Goal: Task Accomplishment & Management: Manage account settings

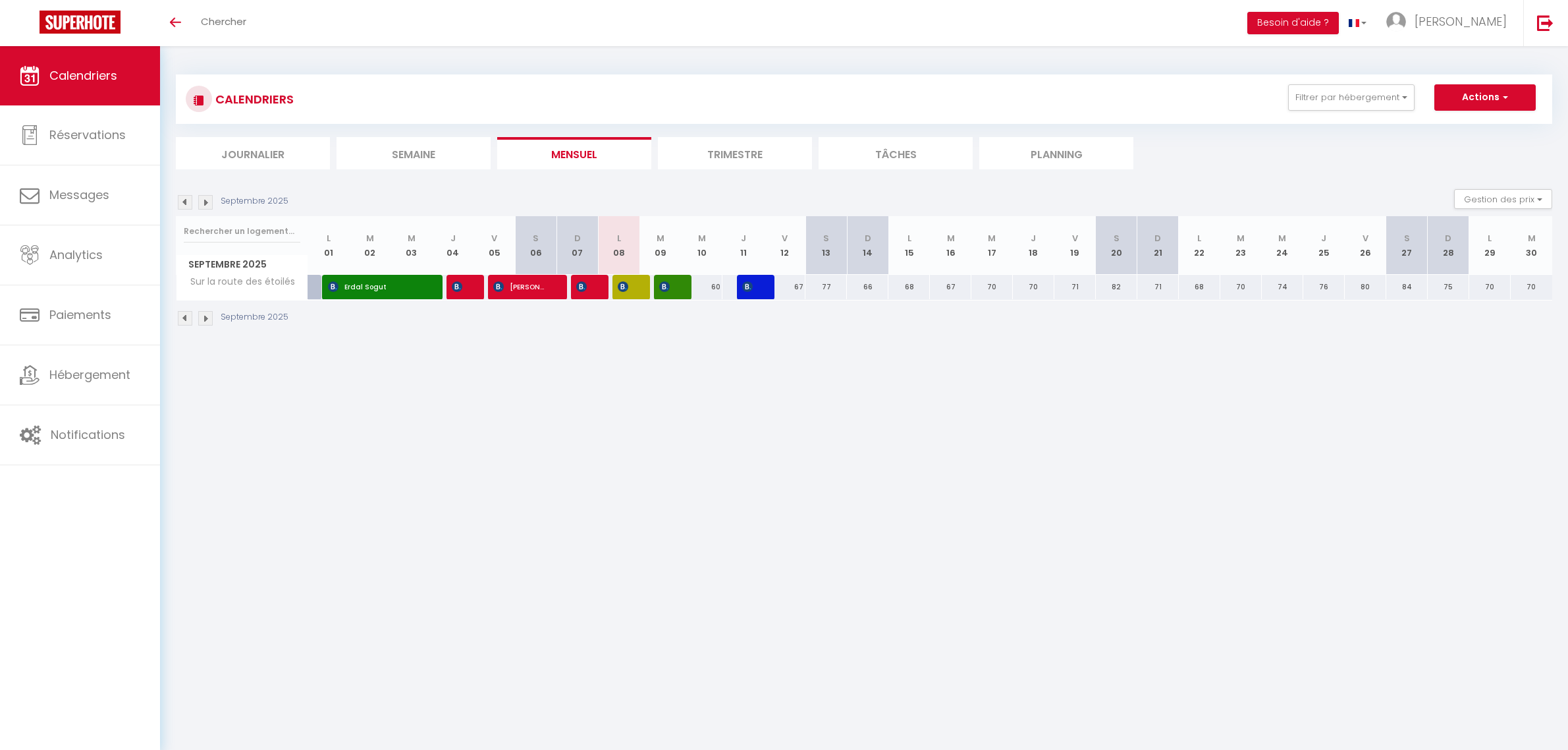
click at [1368, 110] on button "Filtrer par hébergement" at bounding box center [1351, 97] width 126 height 26
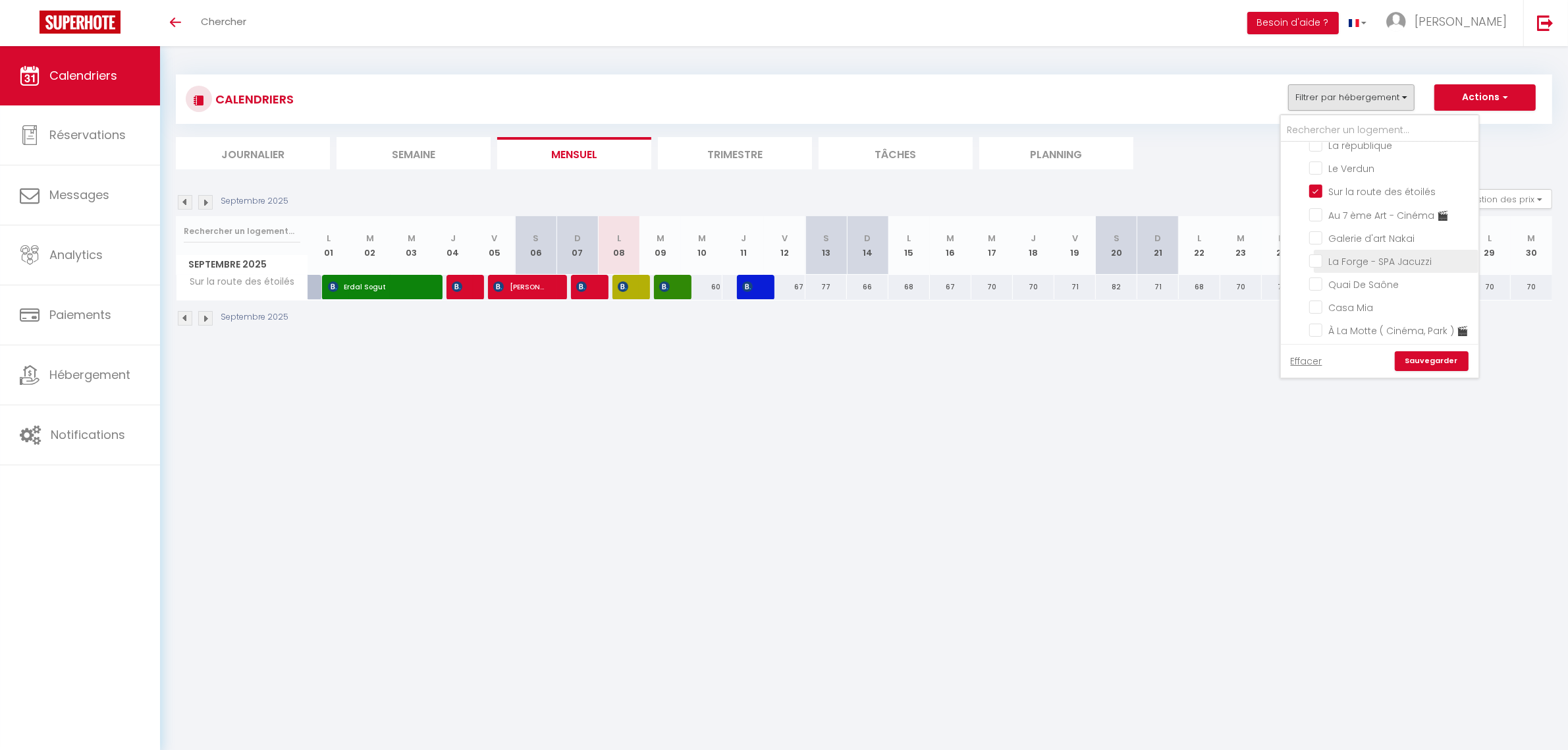
scroll to position [330, 0]
click at [1338, 183] on input "Sur la route des étoilés" at bounding box center [1391, 189] width 165 height 13
checkbox input "false"
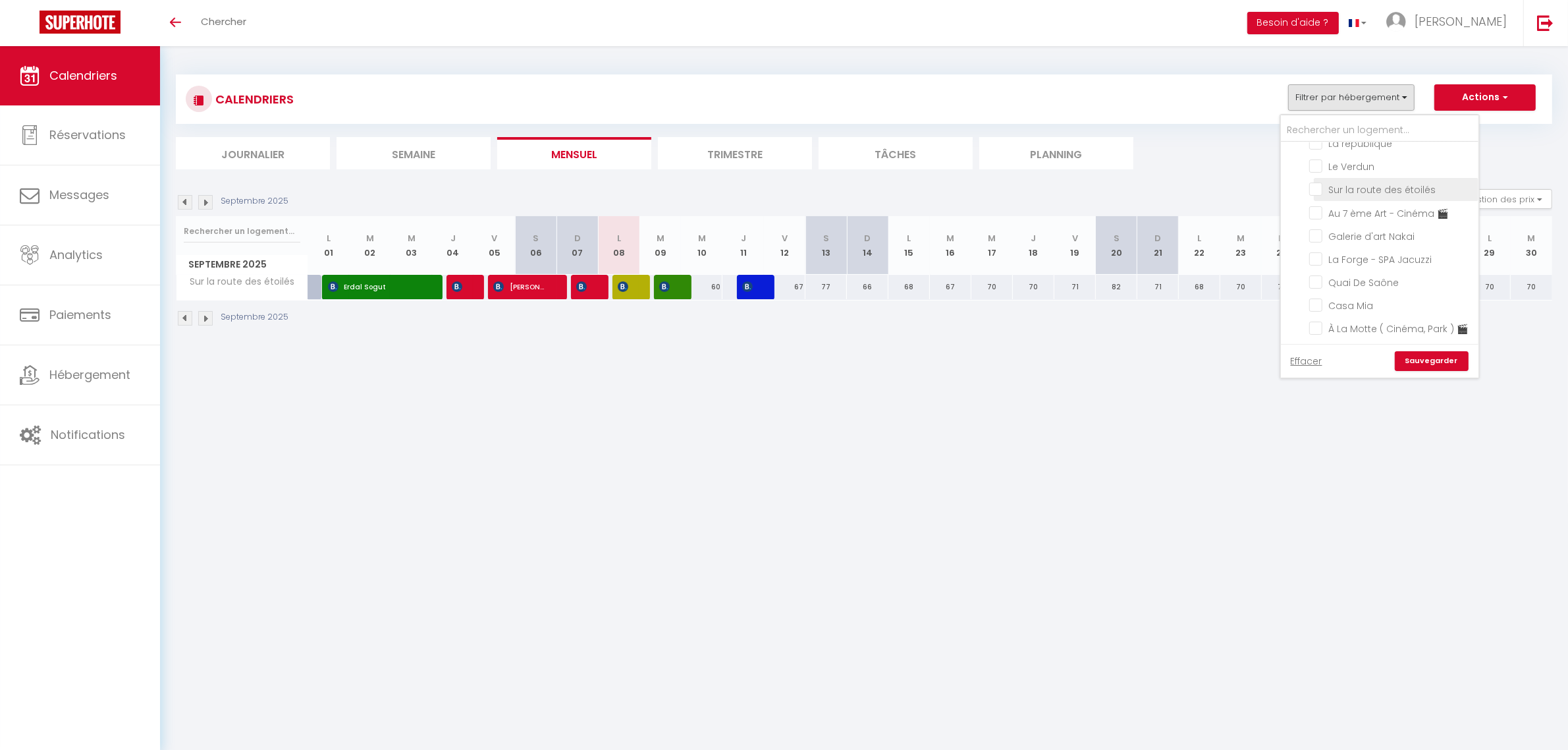
checkbox input "false"
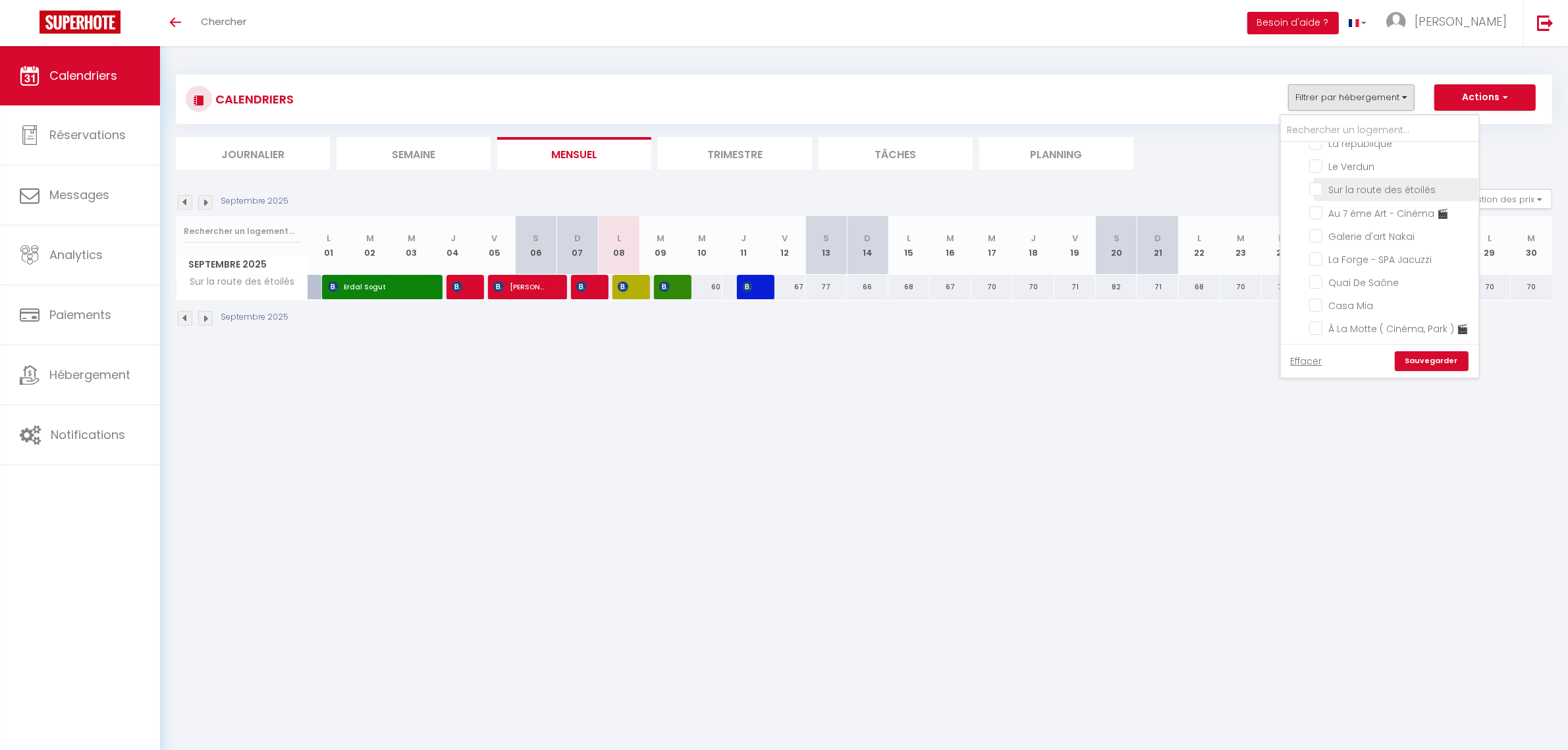
checkbox input "false"
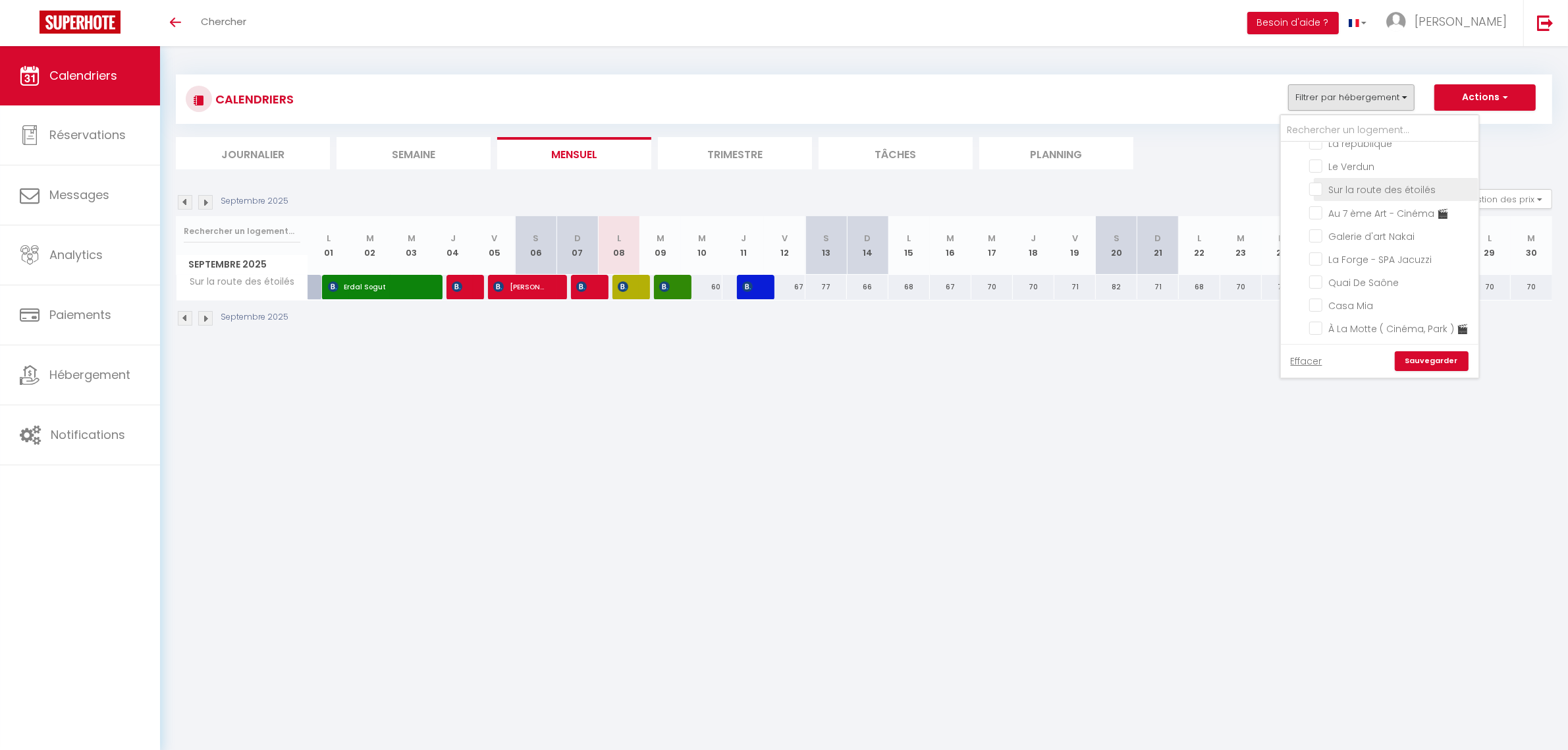
checkbox input "false"
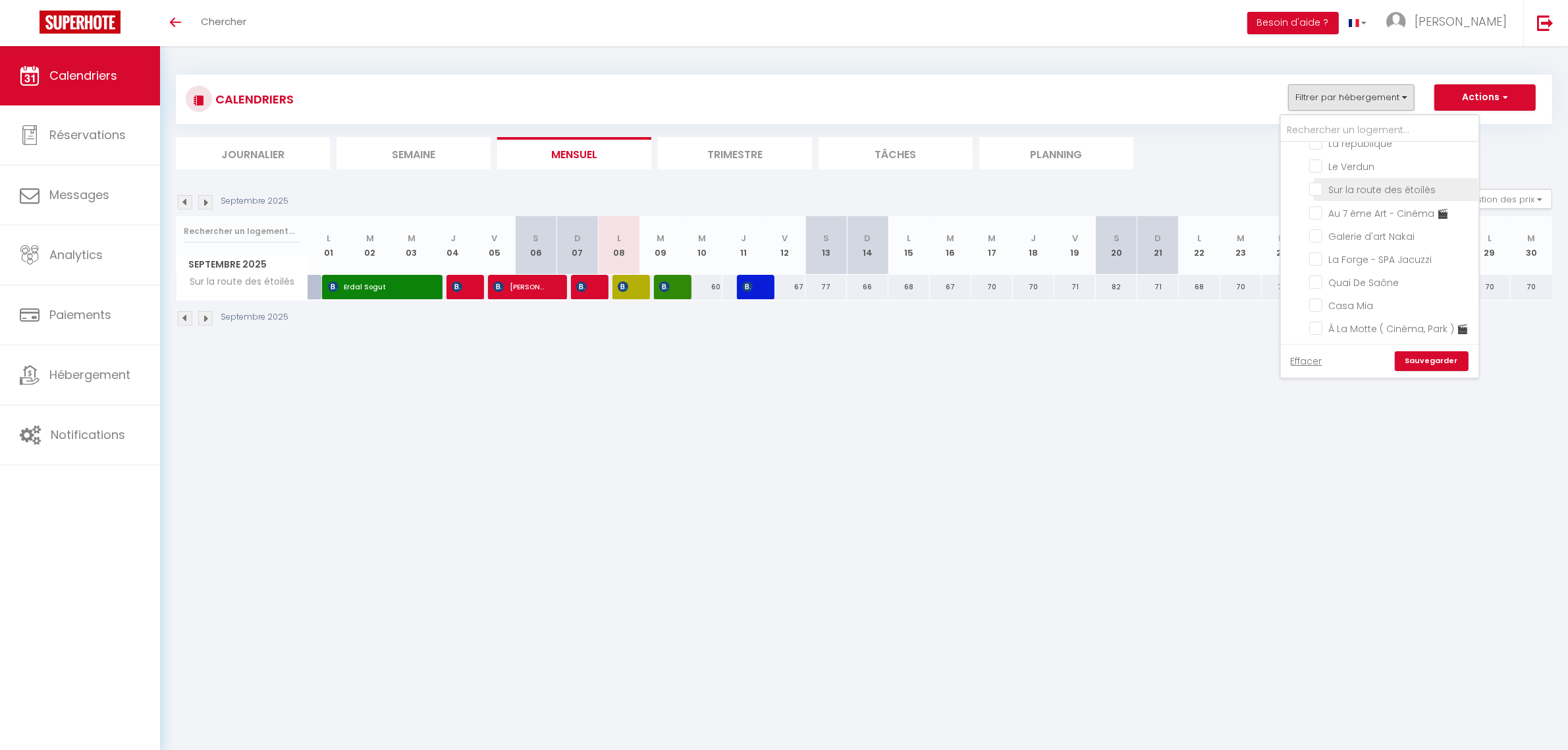
checkbox input "false"
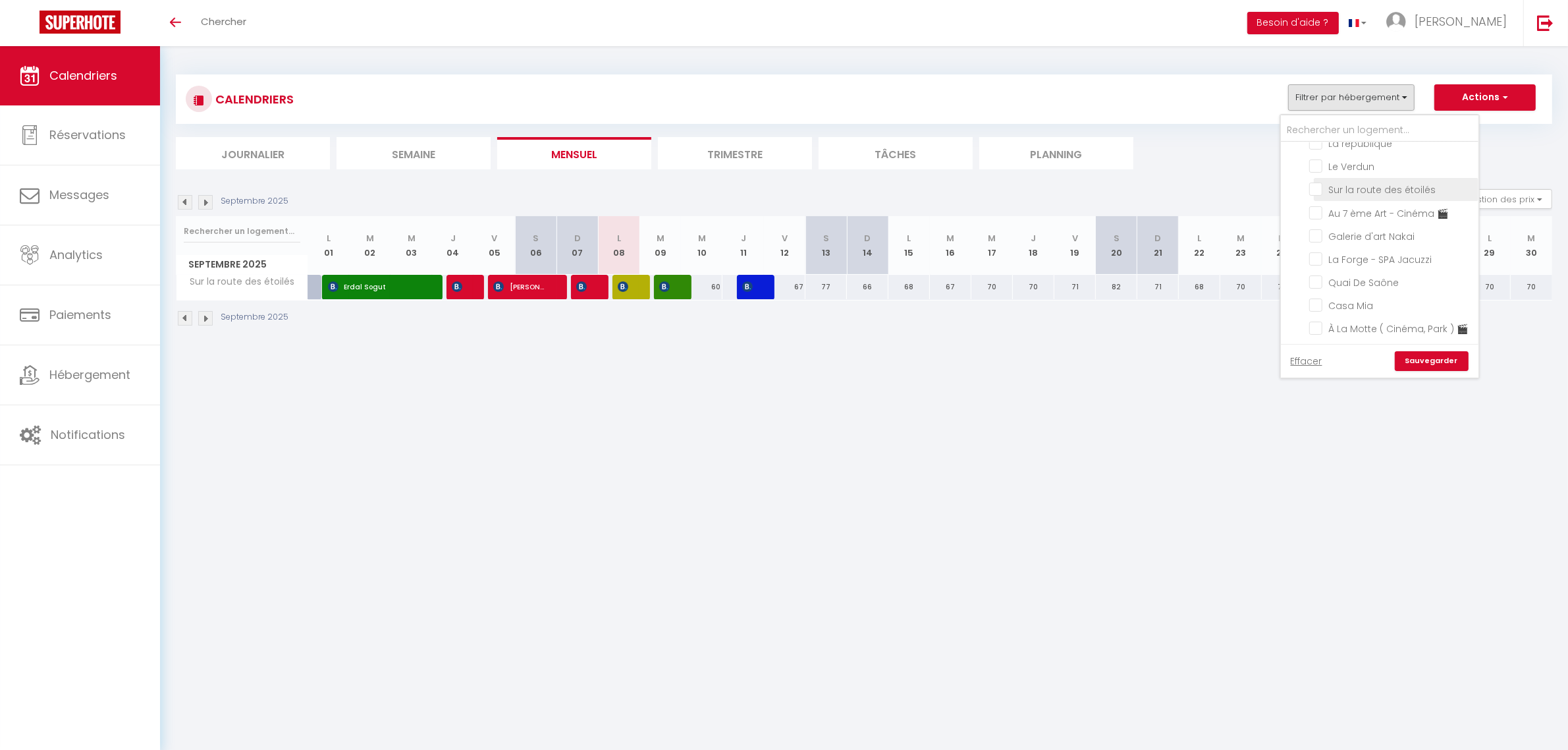
checkbox input "false"
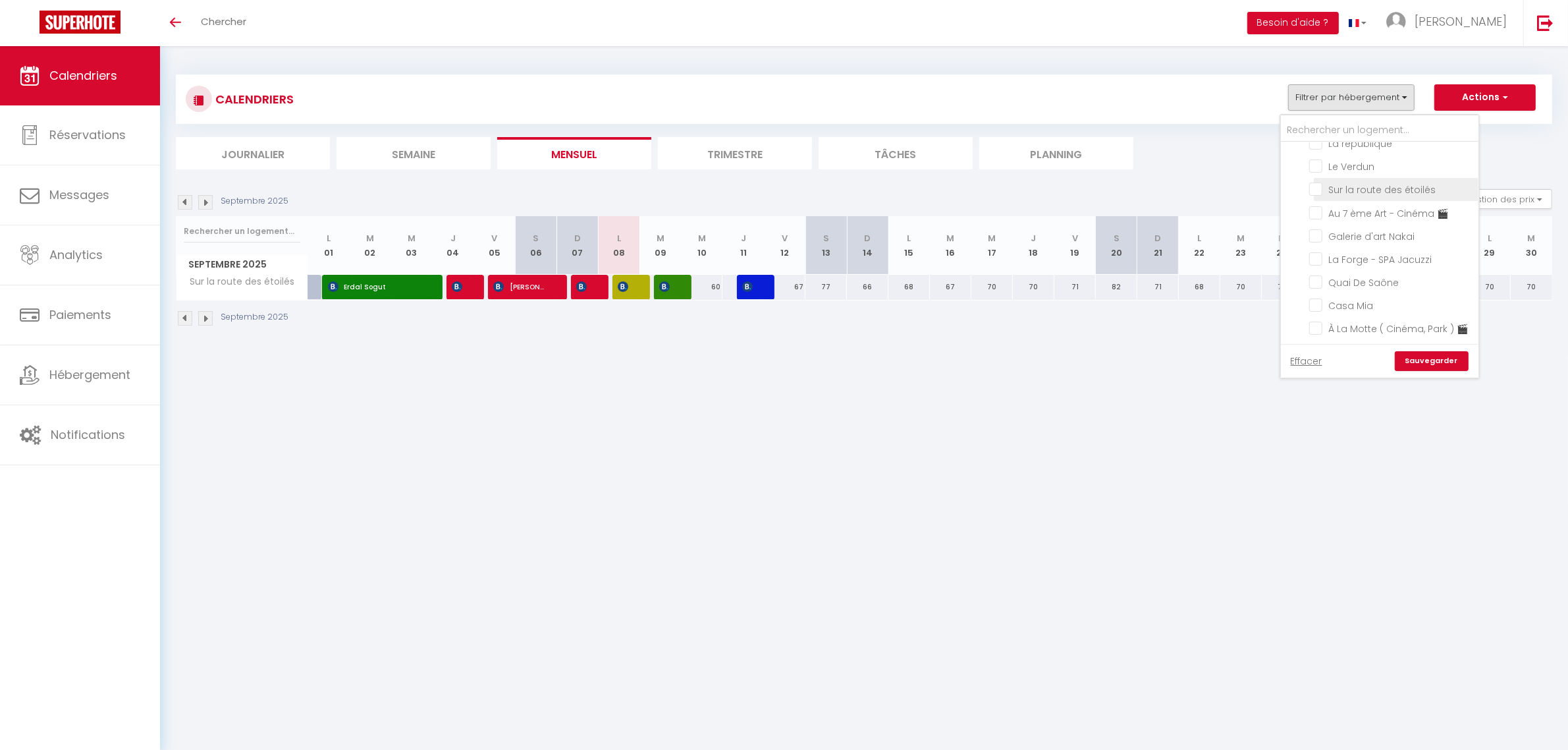
checkbox input "false"
click at [1302, 158] on input "Clos des voyageurs" at bounding box center [1393, 160] width 198 height 13
checkbox input "true"
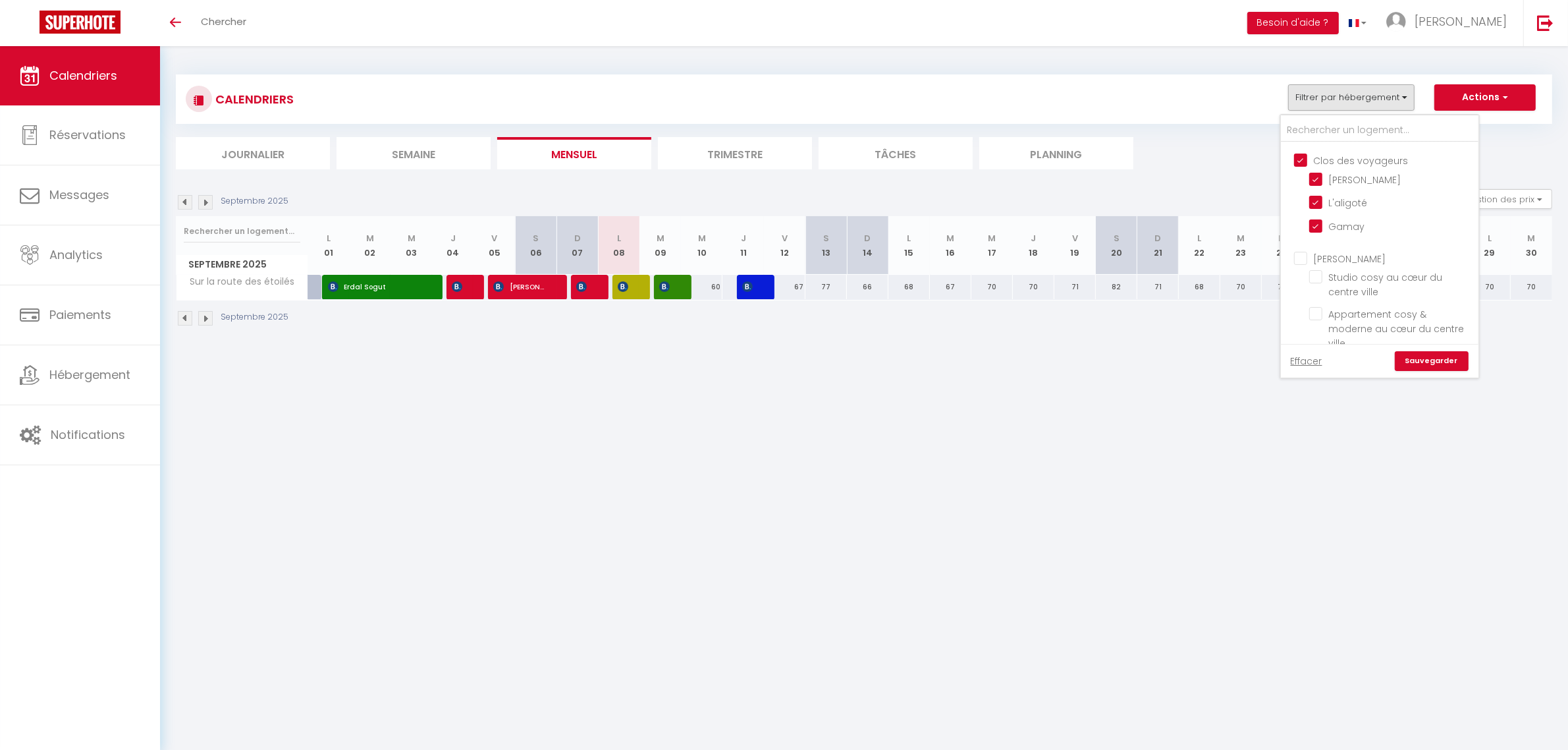
checkbox input "false"
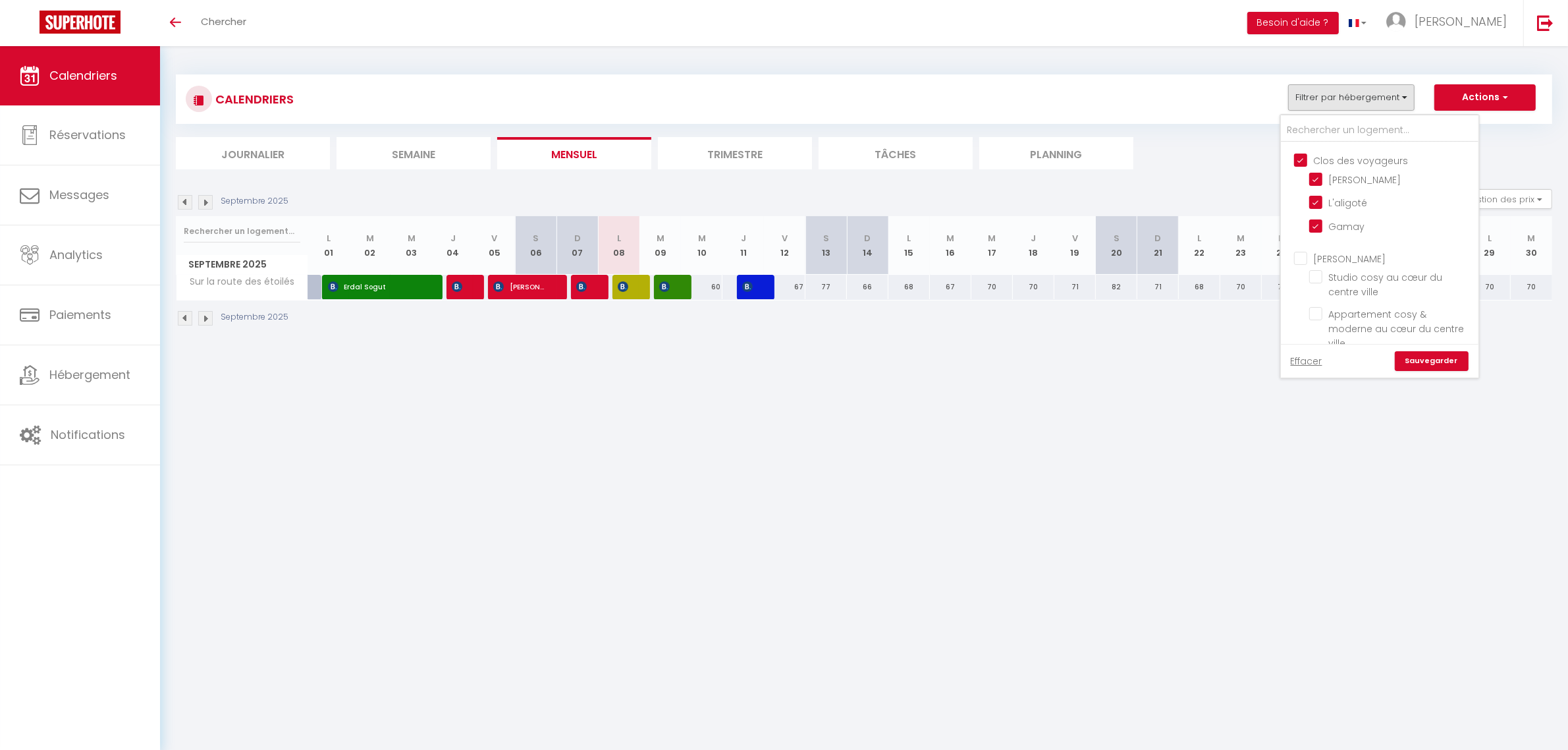
checkbox input "false"
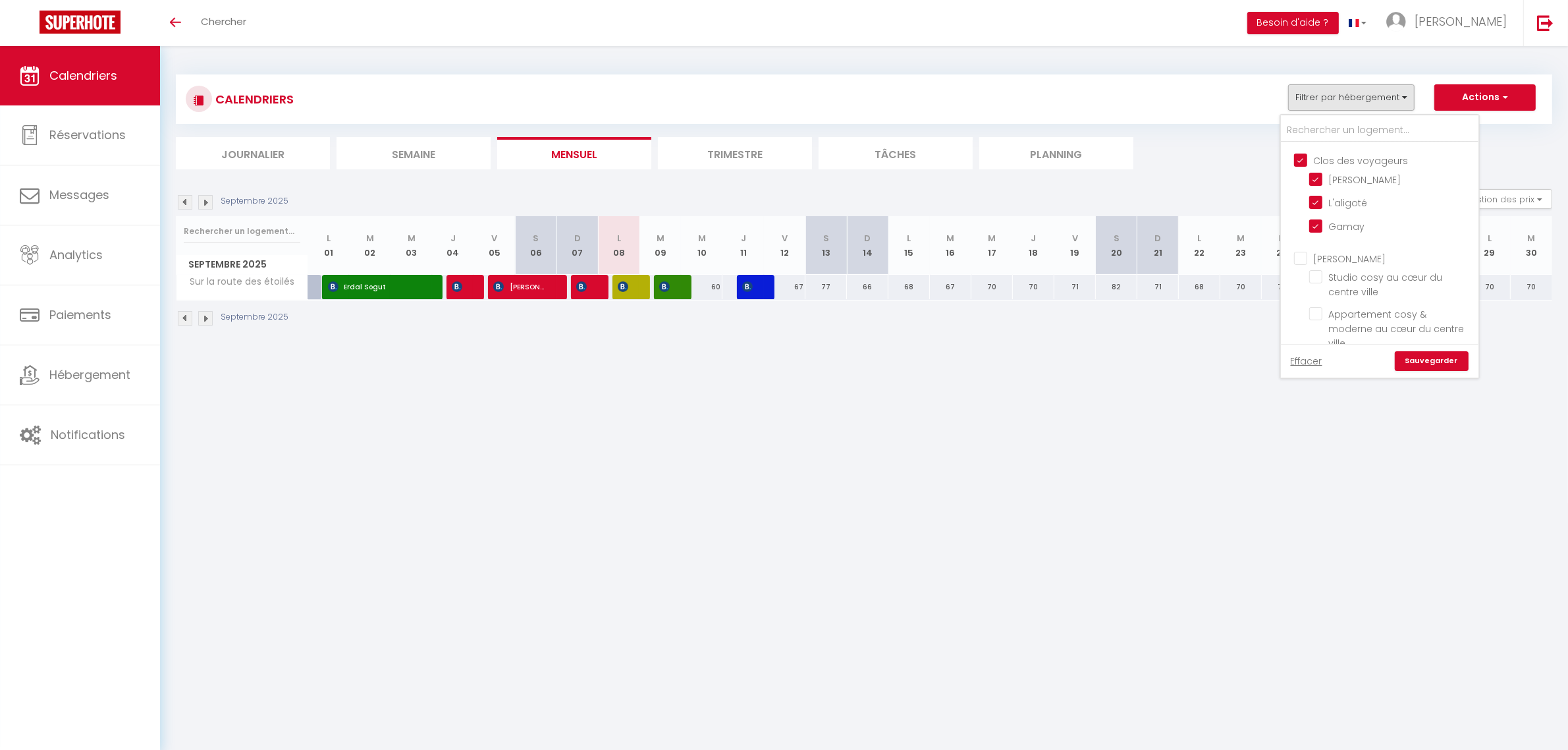
checkbox input "false"
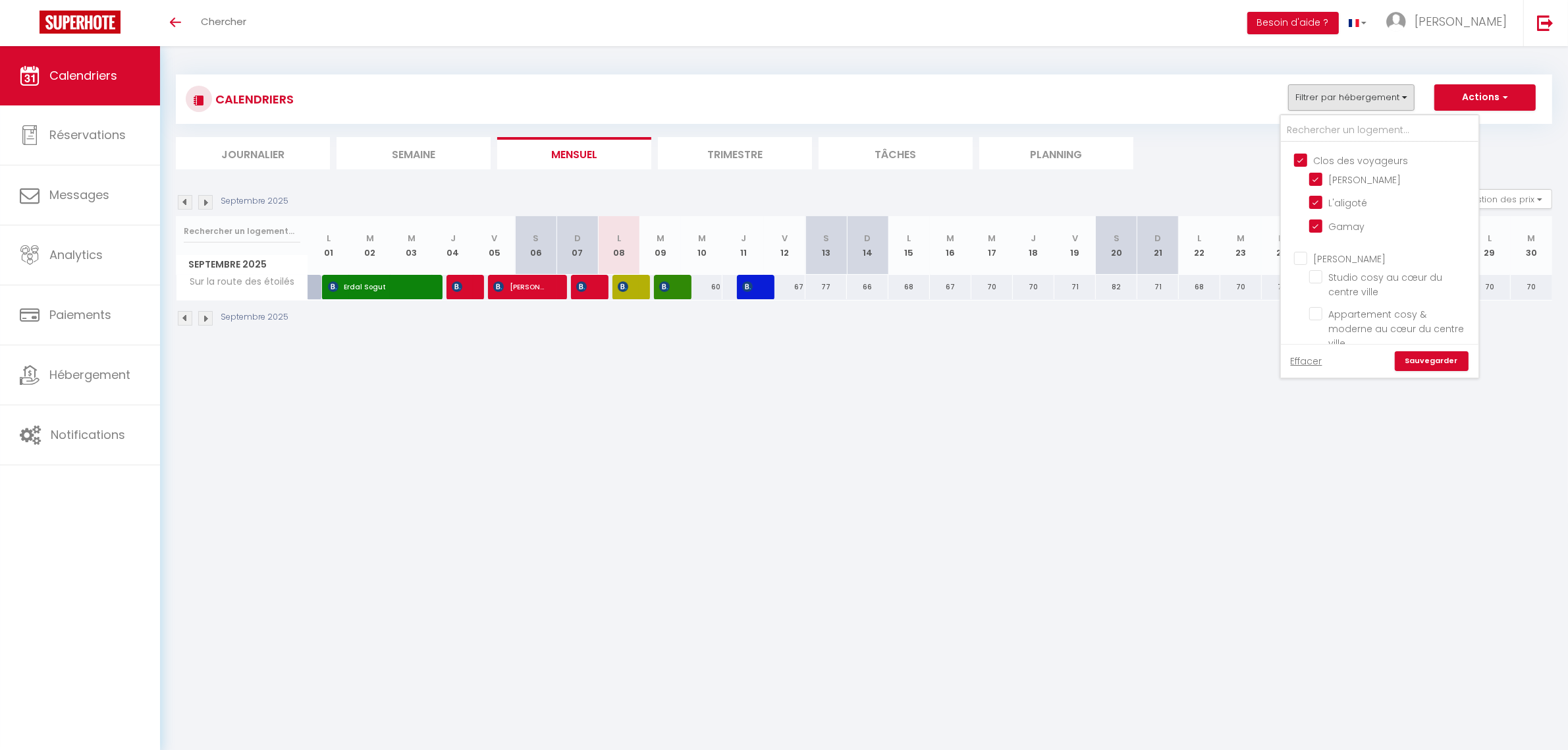
checkbox input "false"
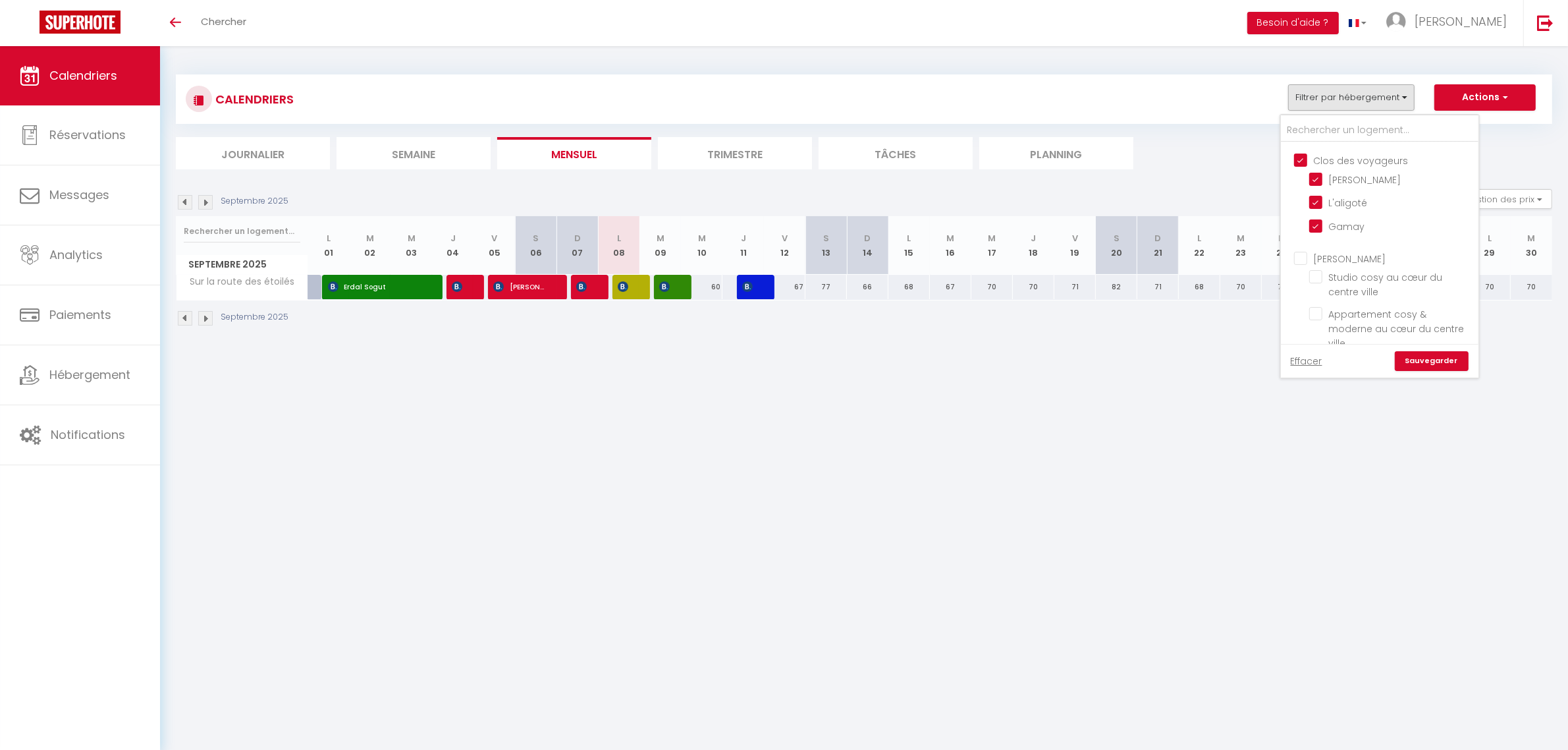
checkbox input "false"
checkbox input "true"
checkbox input "false"
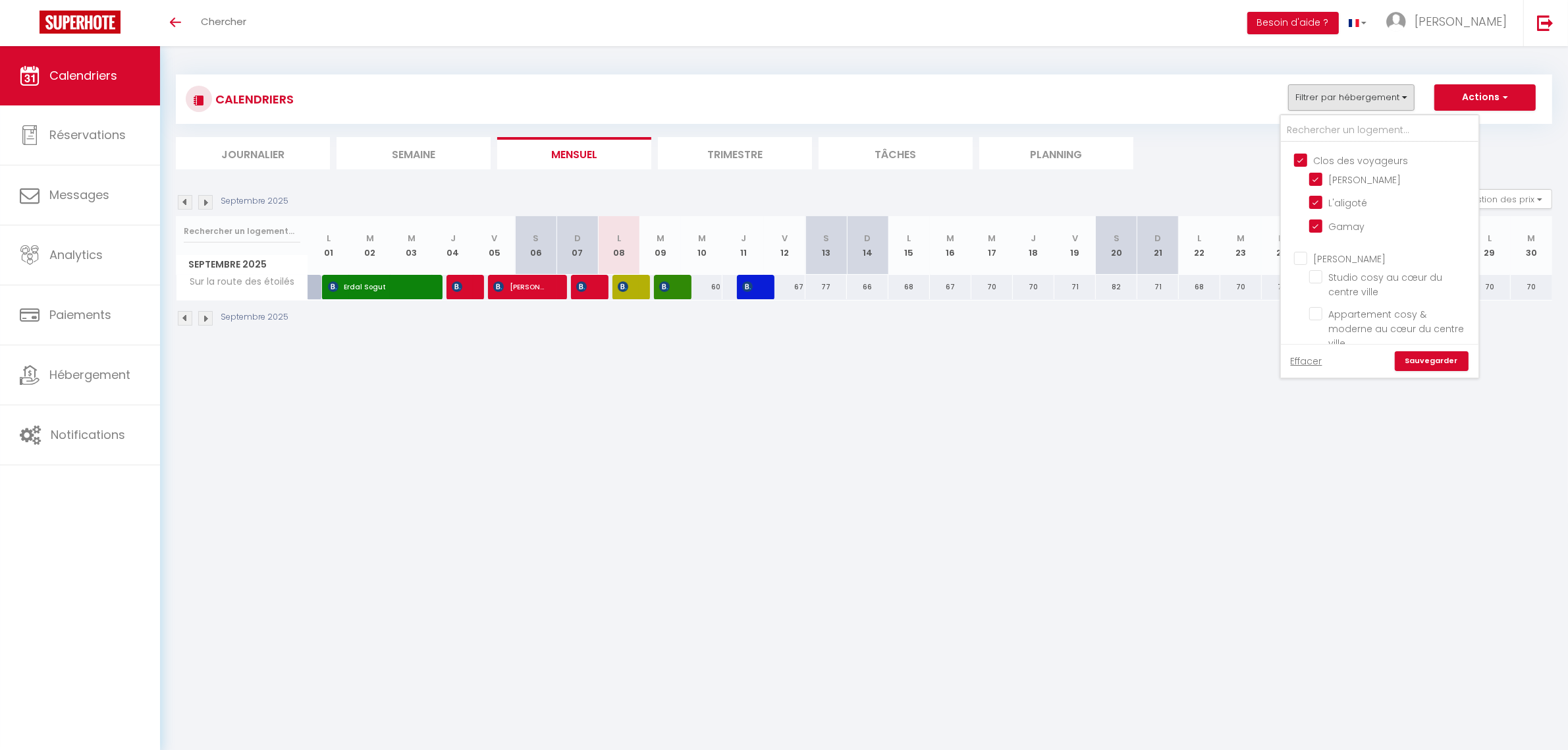
checkbox input "false"
click at [1443, 358] on link "Sauvegarder" at bounding box center [1432, 361] width 73 height 20
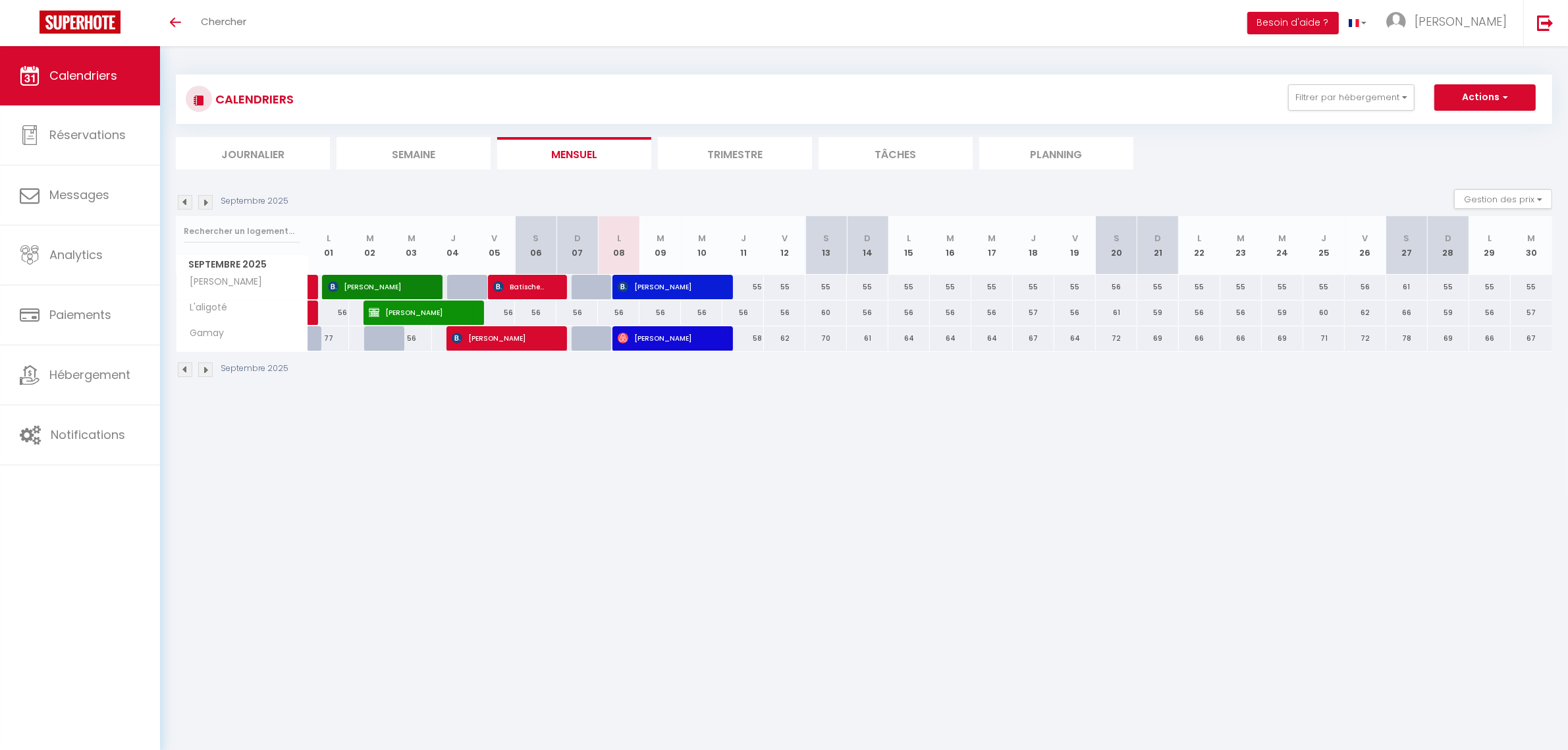
click at [771, 512] on body "🟢 Des questions ou besoin d'assistance pour la migration AirBnB? Connectez-vous…" at bounding box center [784, 421] width 1568 height 750
click at [663, 344] on span "[PERSON_NAME]" at bounding box center [666, 338] width 97 height 25
select select "OK"
select select "0"
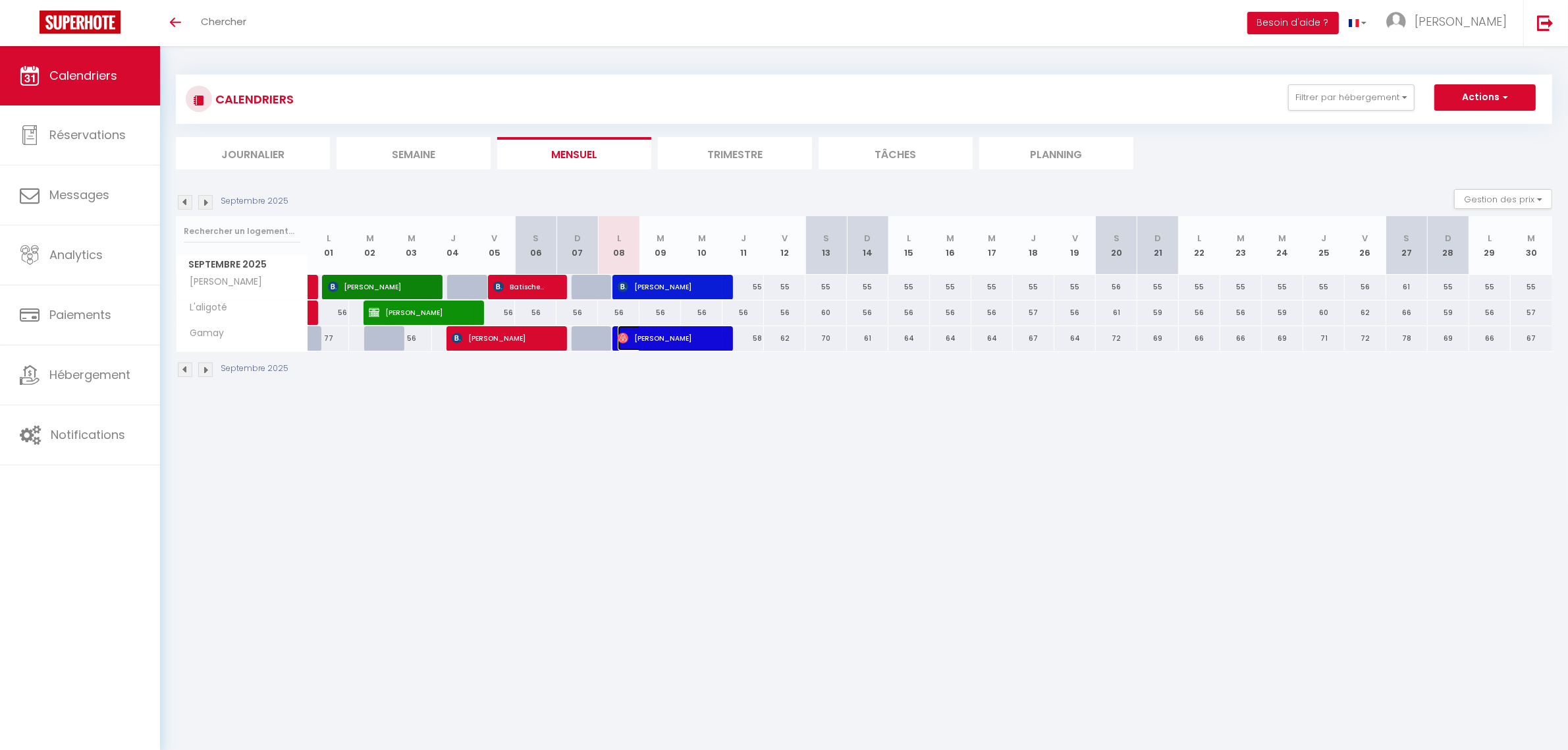
select select "0"
select select "1"
select select
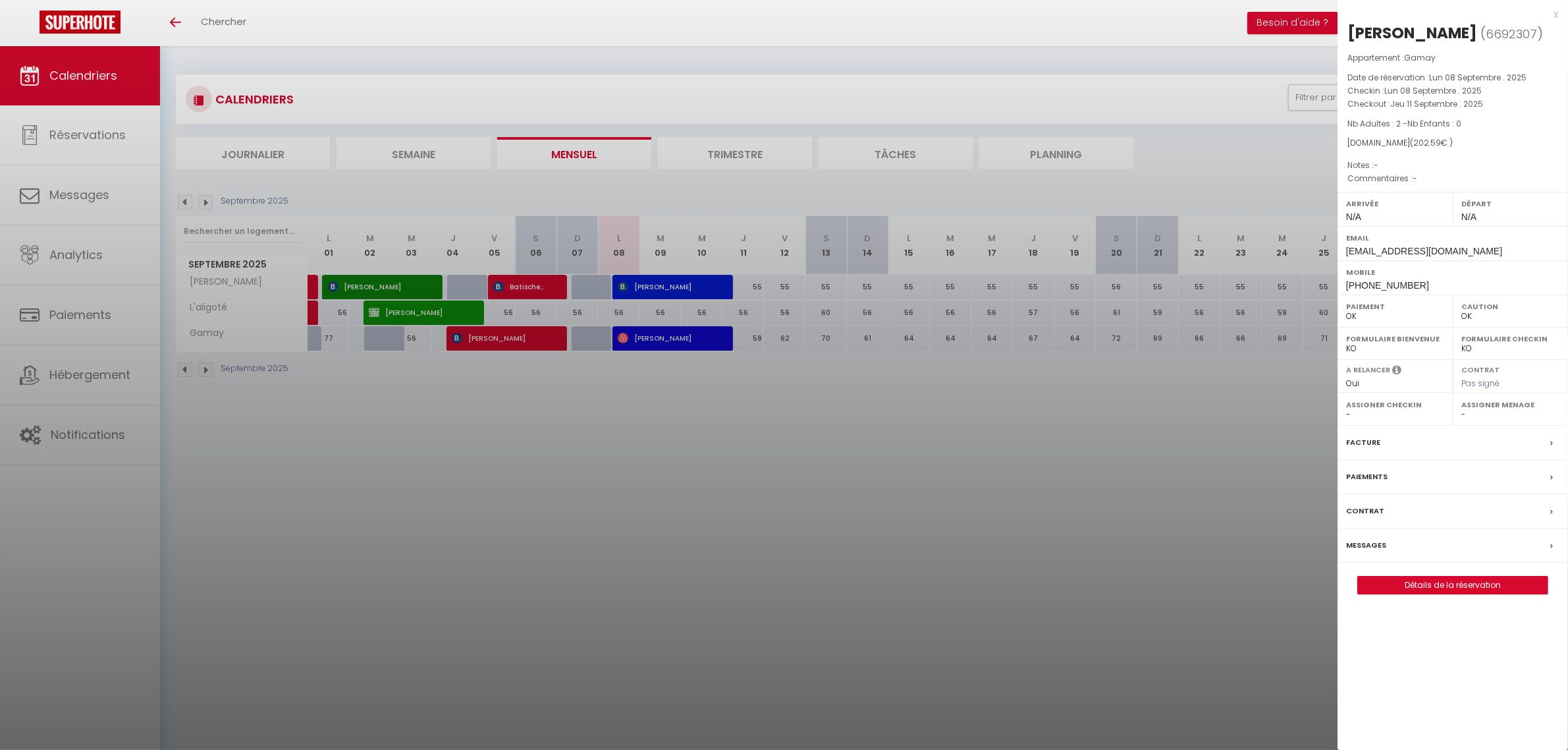
click at [710, 499] on div at bounding box center [784, 375] width 1568 height 750
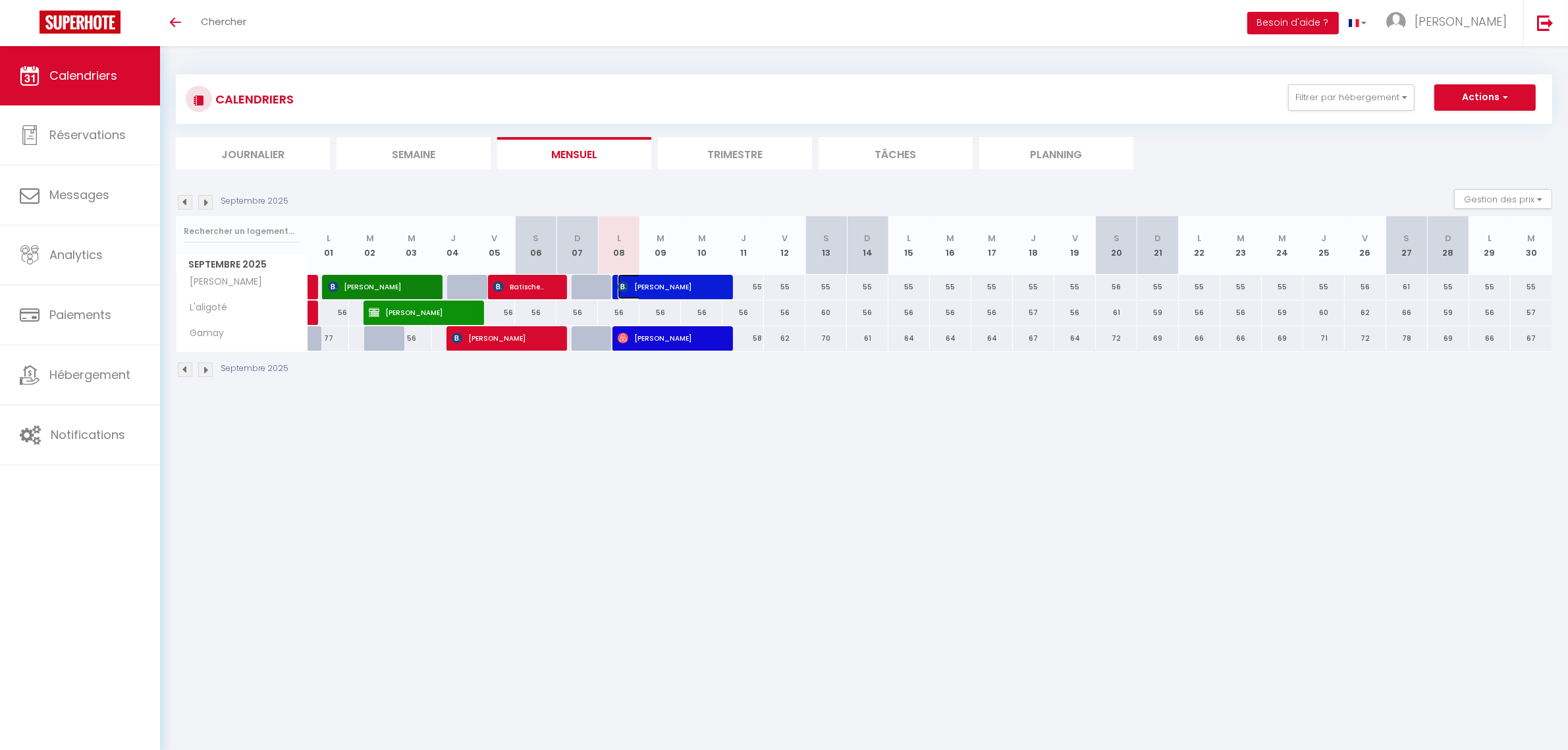
click at [653, 292] on span "[PERSON_NAME]" at bounding box center [666, 287] width 97 height 25
select select "KO"
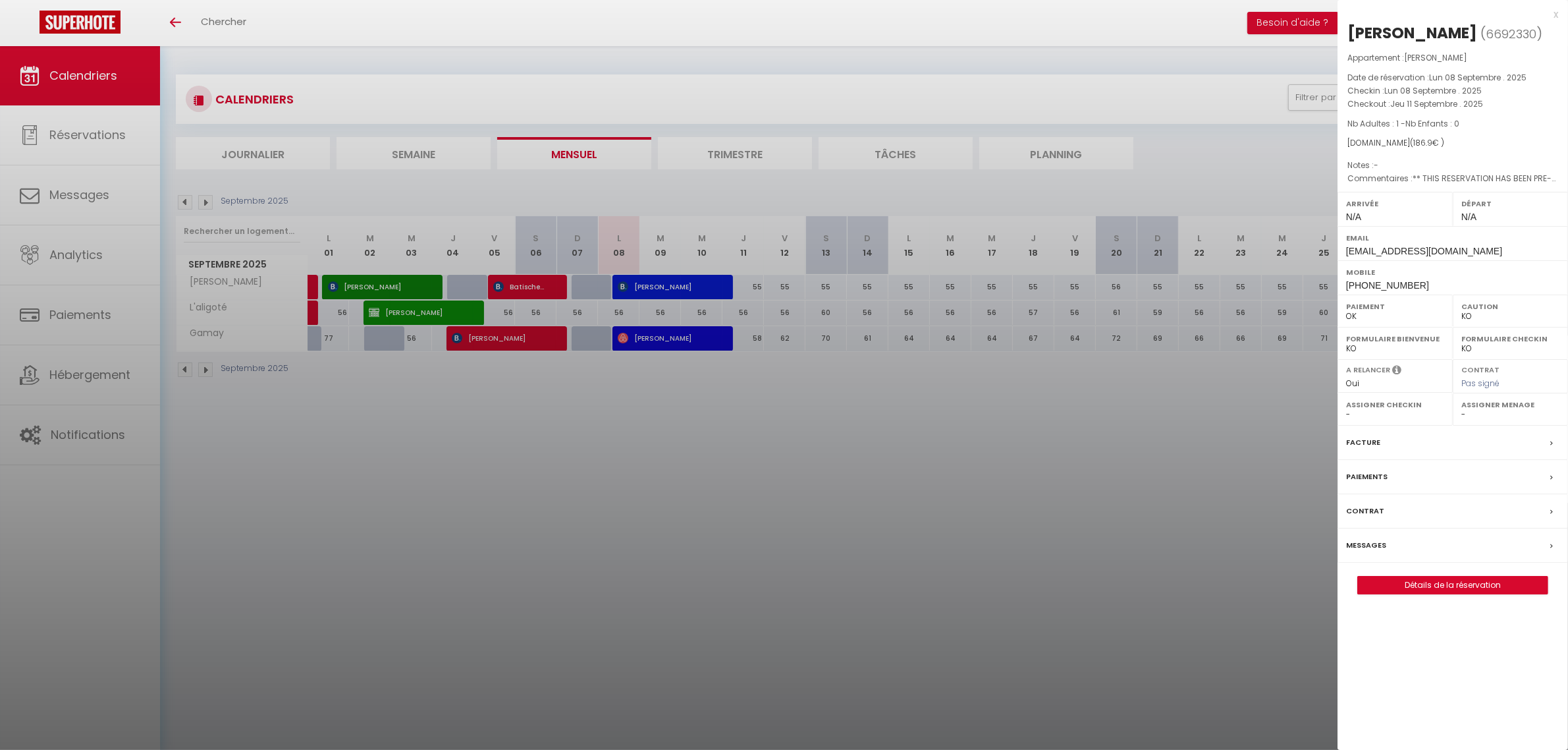
click at [681, 468] on div at bounding box center [784, 375] width 1568 height 750
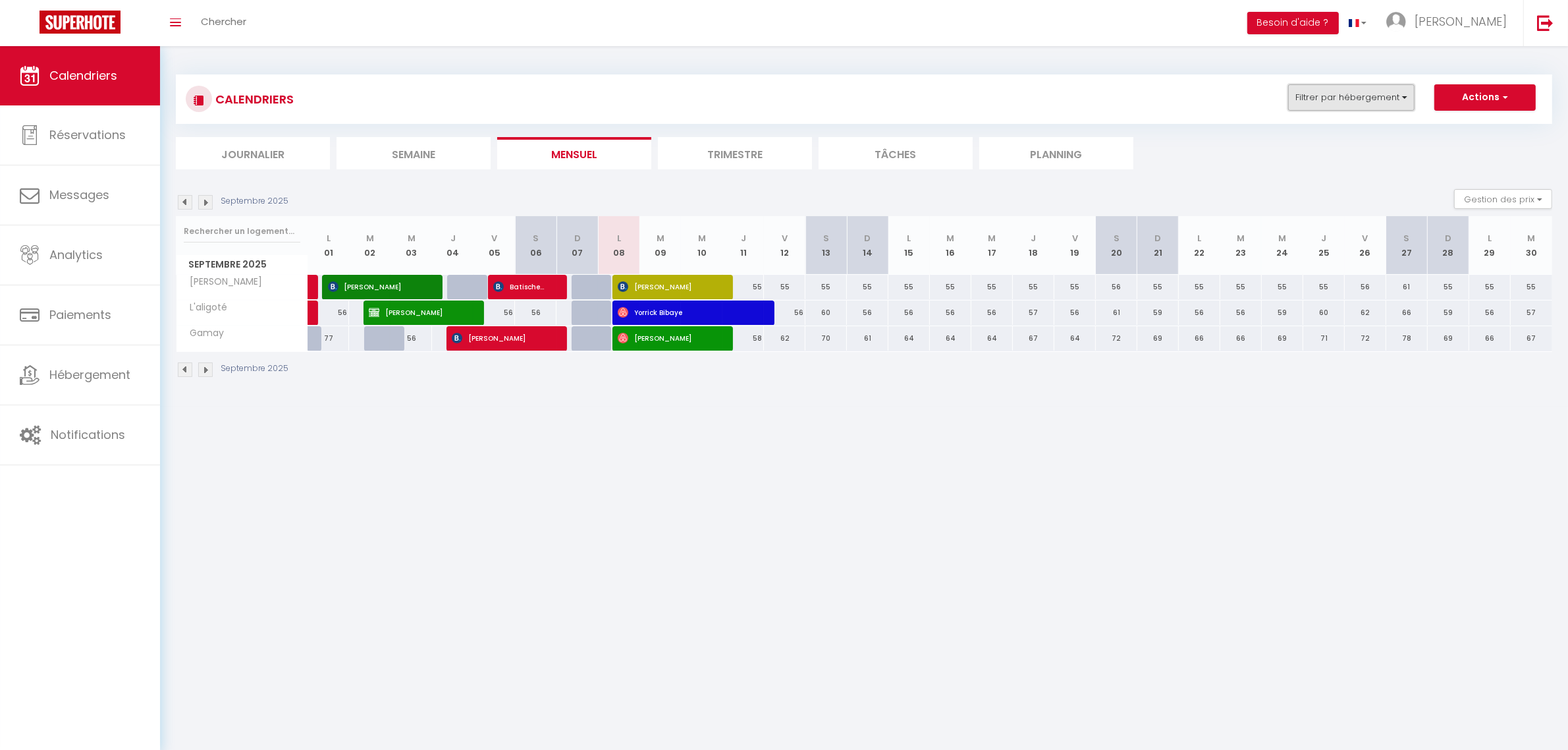
click at [1344, 101] on button "Filtrer par hébergement" at bounding box center [1351, 97] width 126 height 26
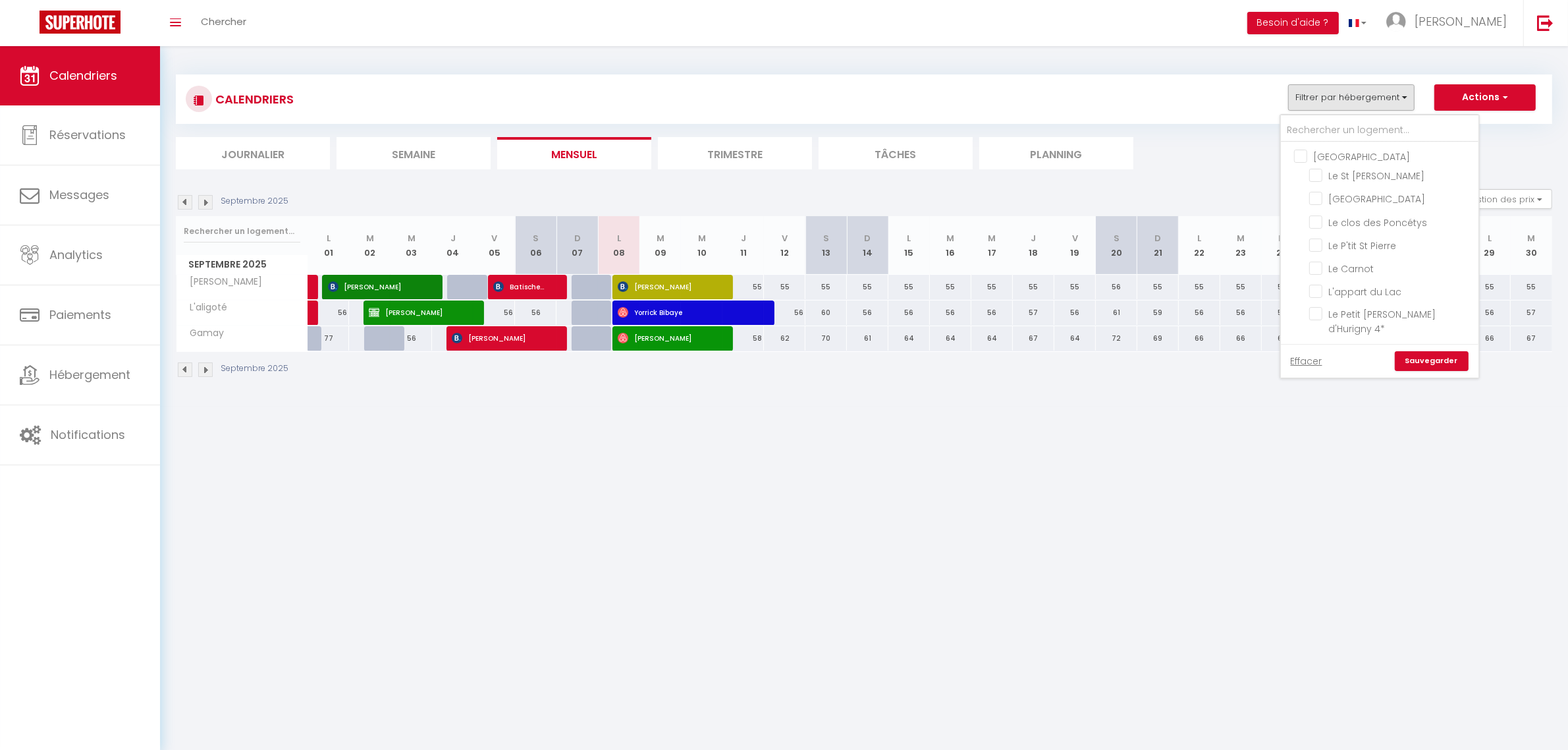
click at [1309, 357] on link "Effacer" at bounding box center [1307, 361] width 32 height 15
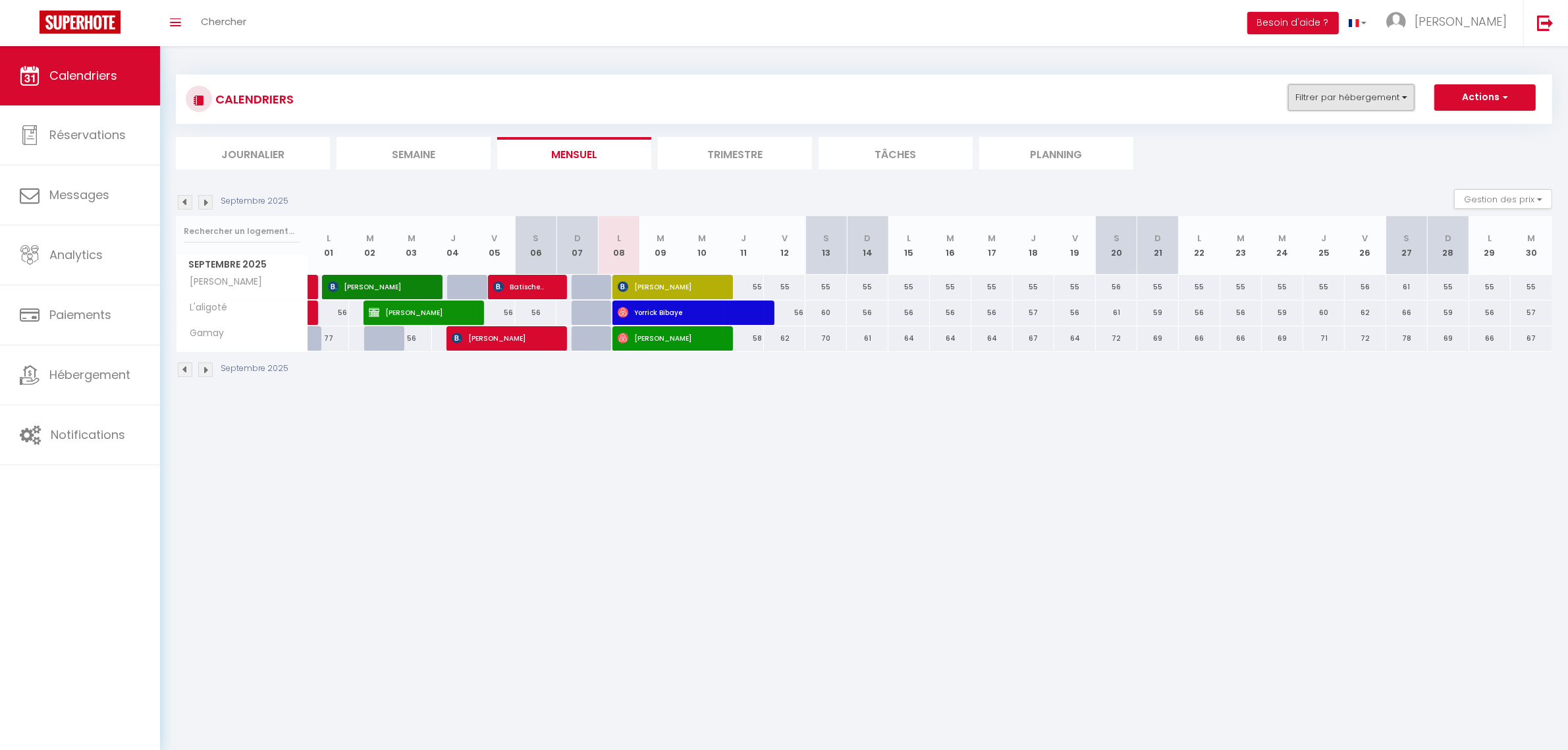
click at [1328, 97] on button "Filtrer par hébergement" at bounding box center [1351, 97] width 126 height 26
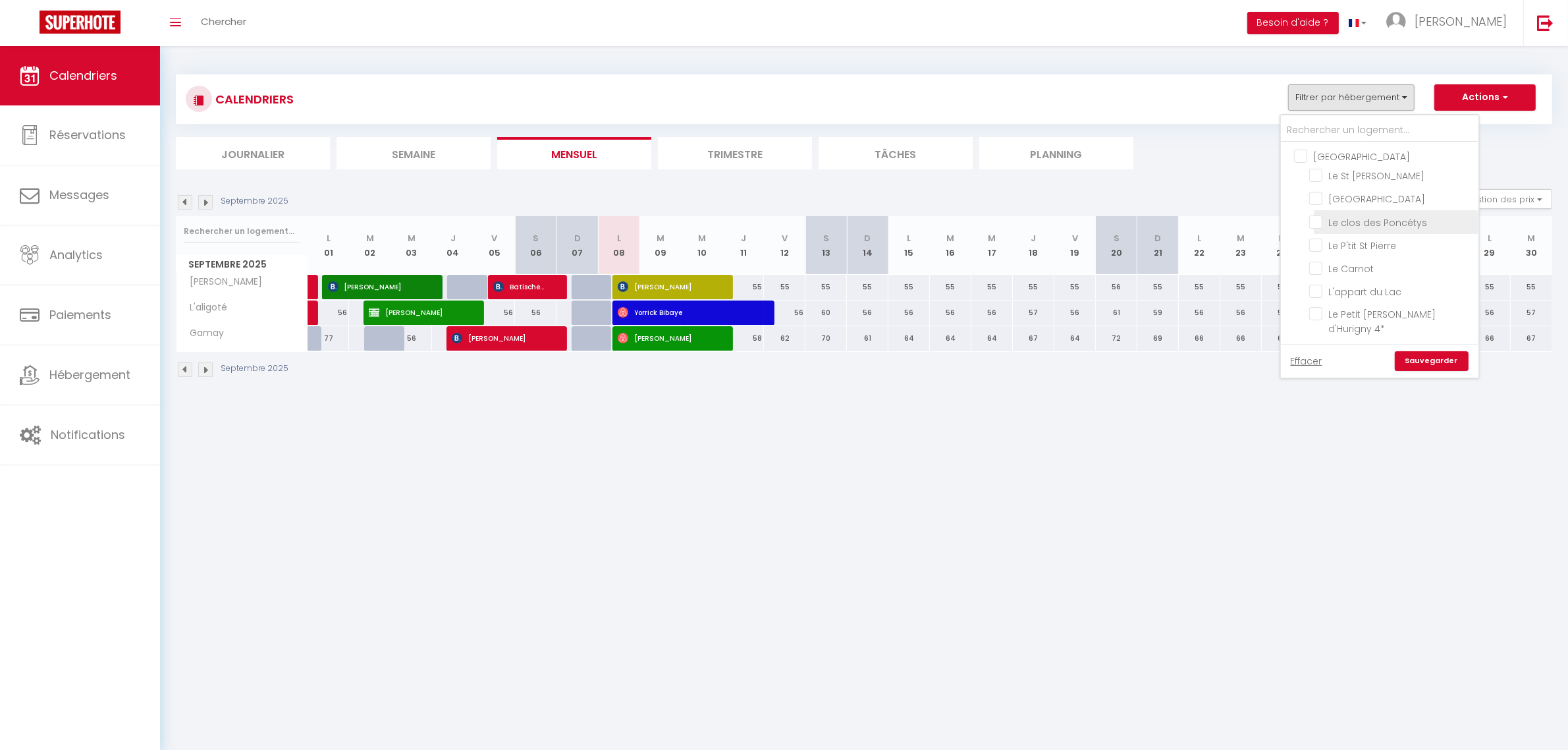
click at [1346, 218] on input "Le clos des Poncétys" at bounding box center [1391, 221] width 165 height 13
checkbox input "true"
checkbox input "false"
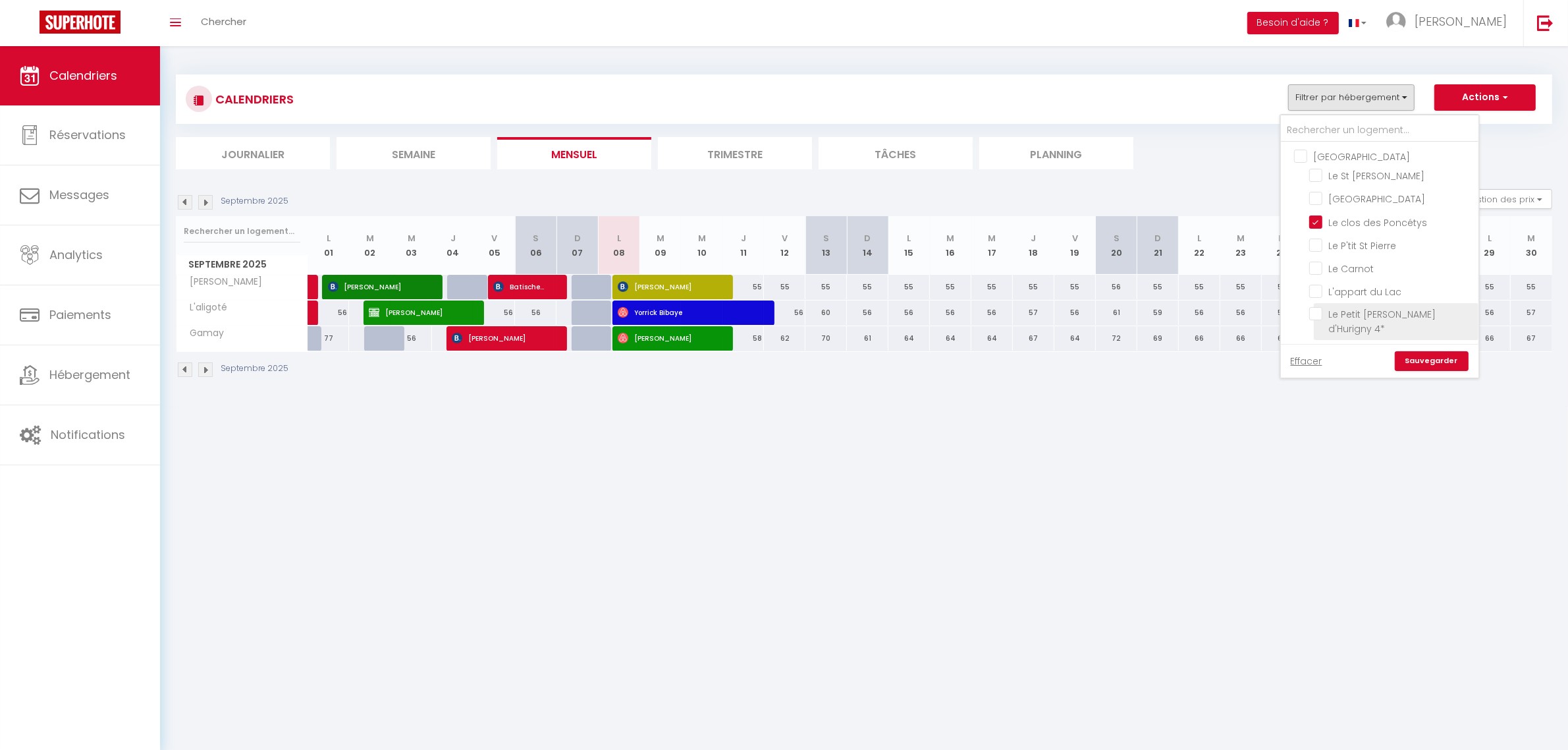
checkbox input "false"
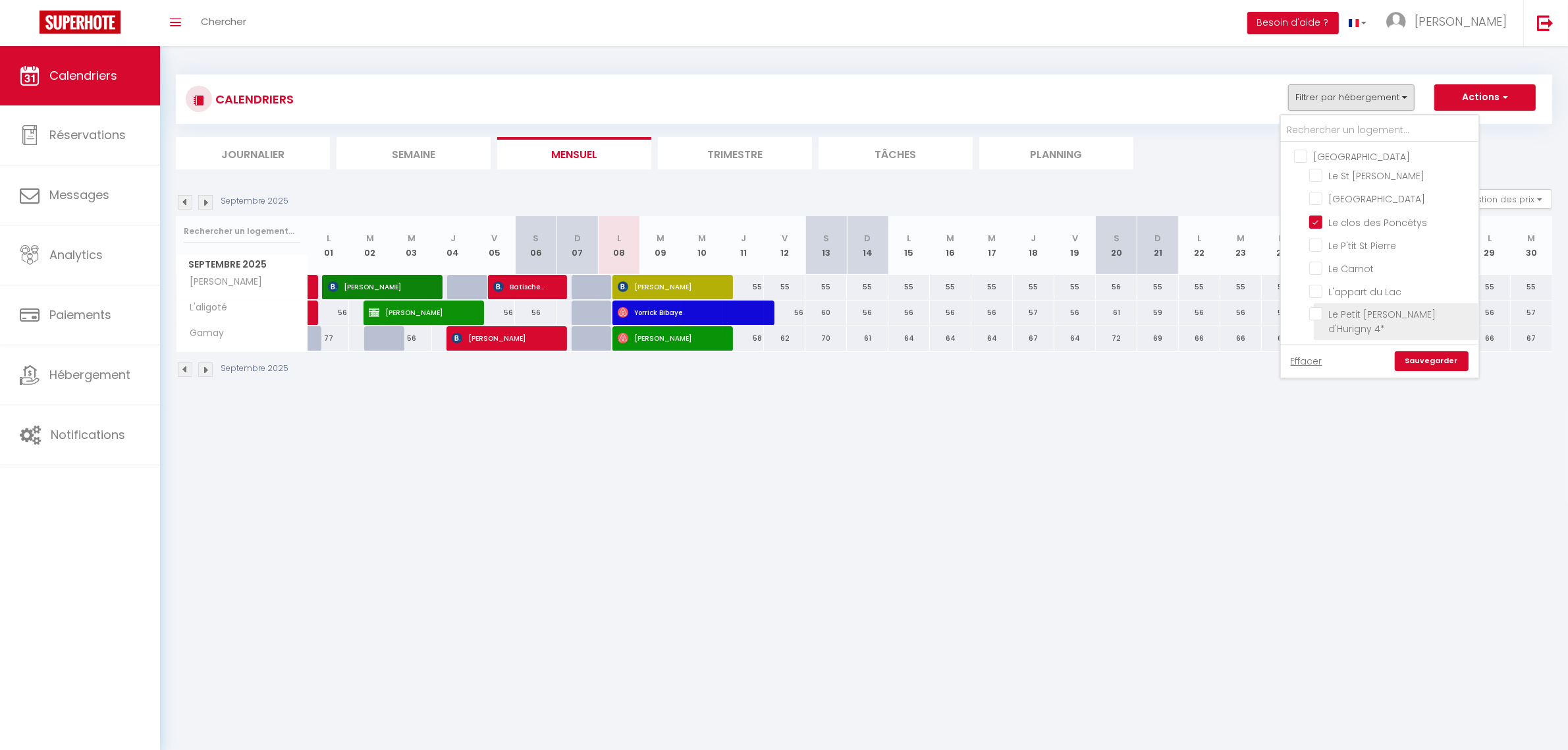
checkbox input "false"
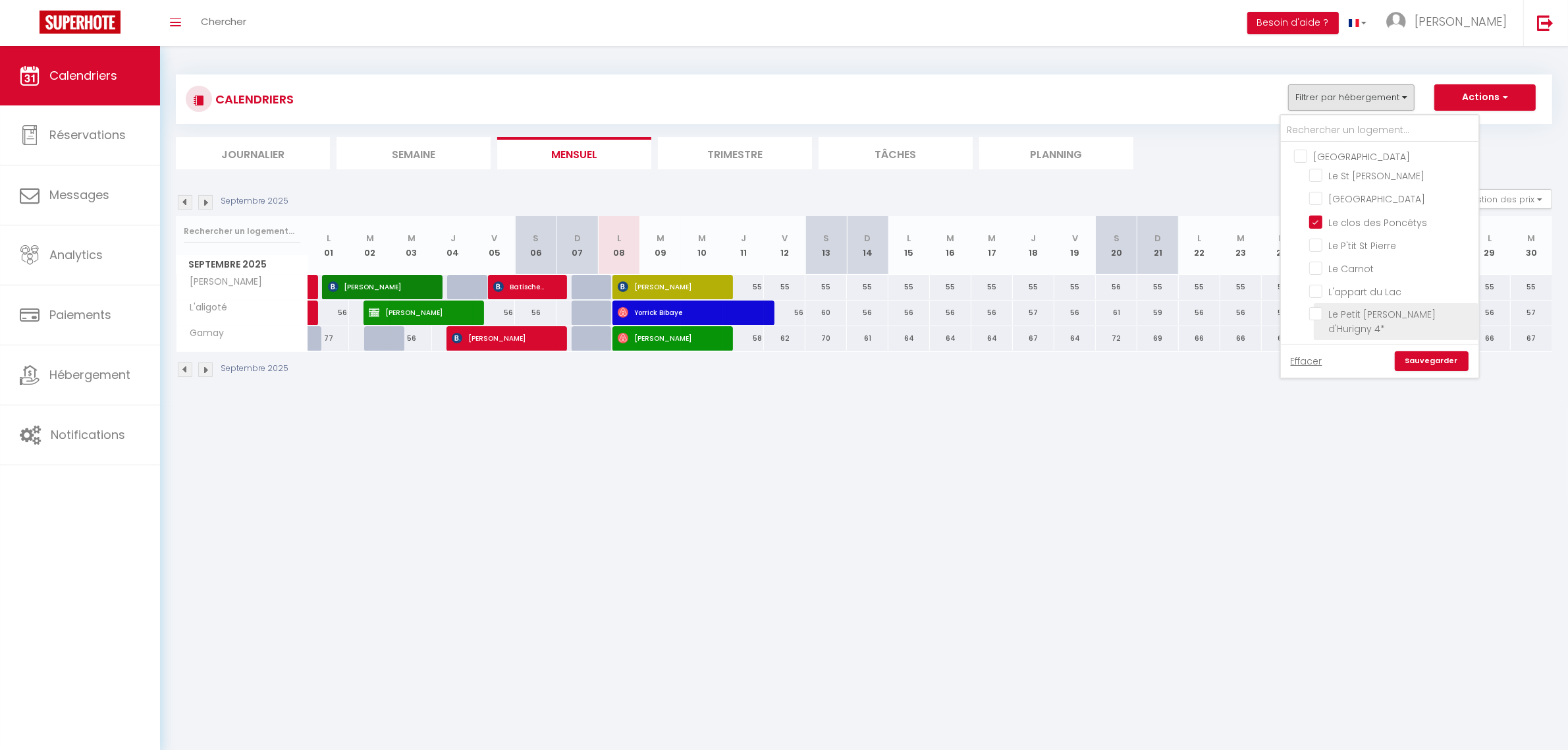
checkbox input "false"
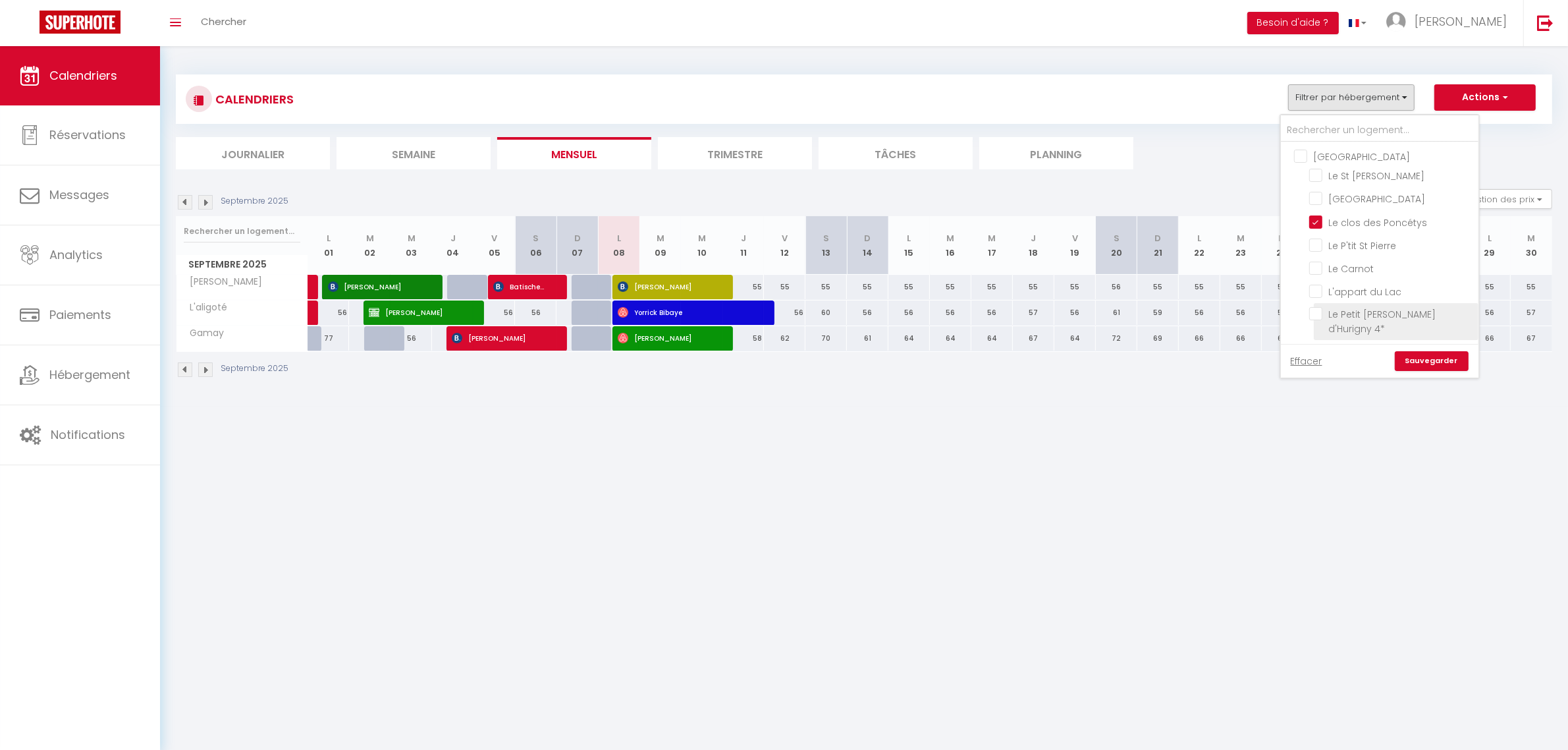
checkbox input "false"
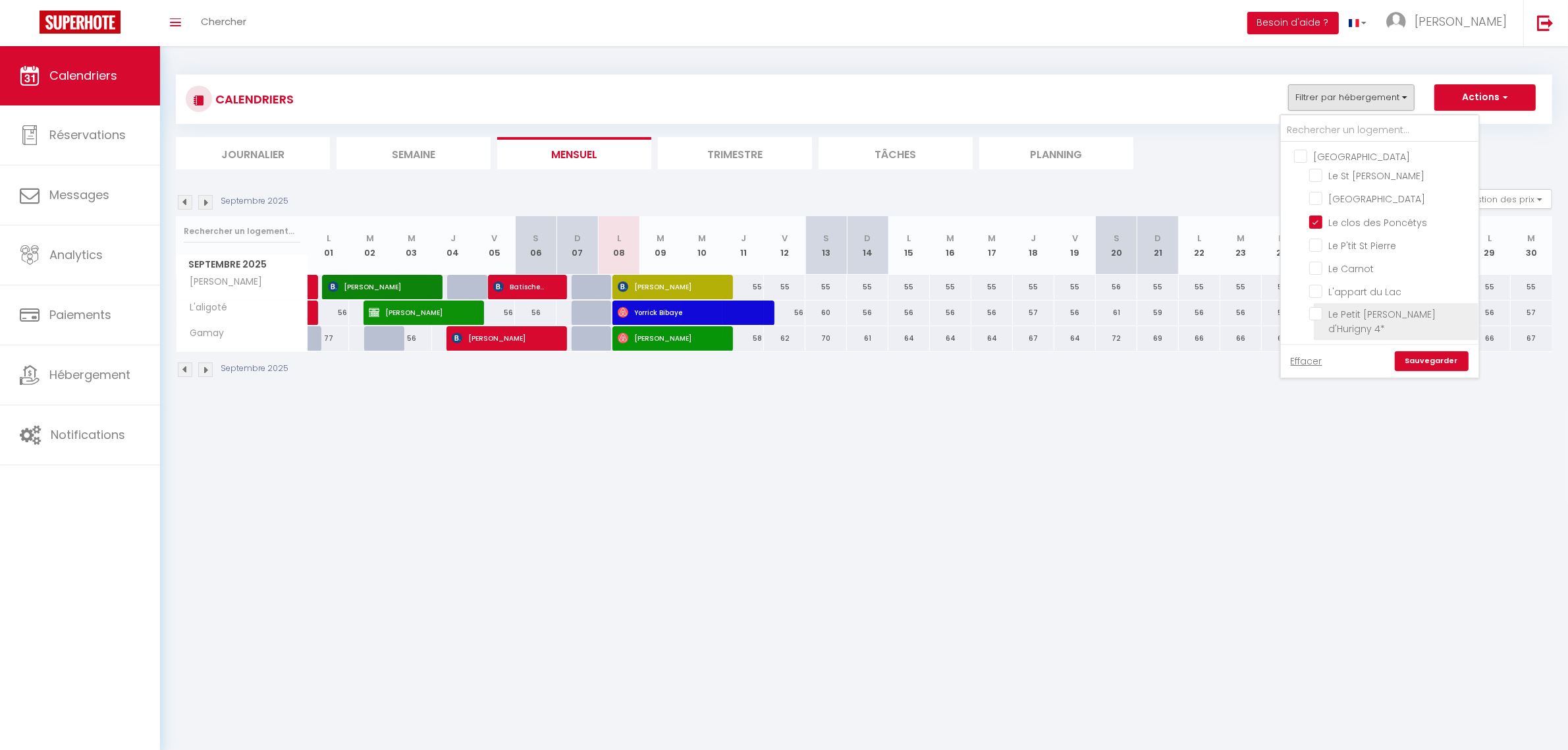
checkbox input "false"
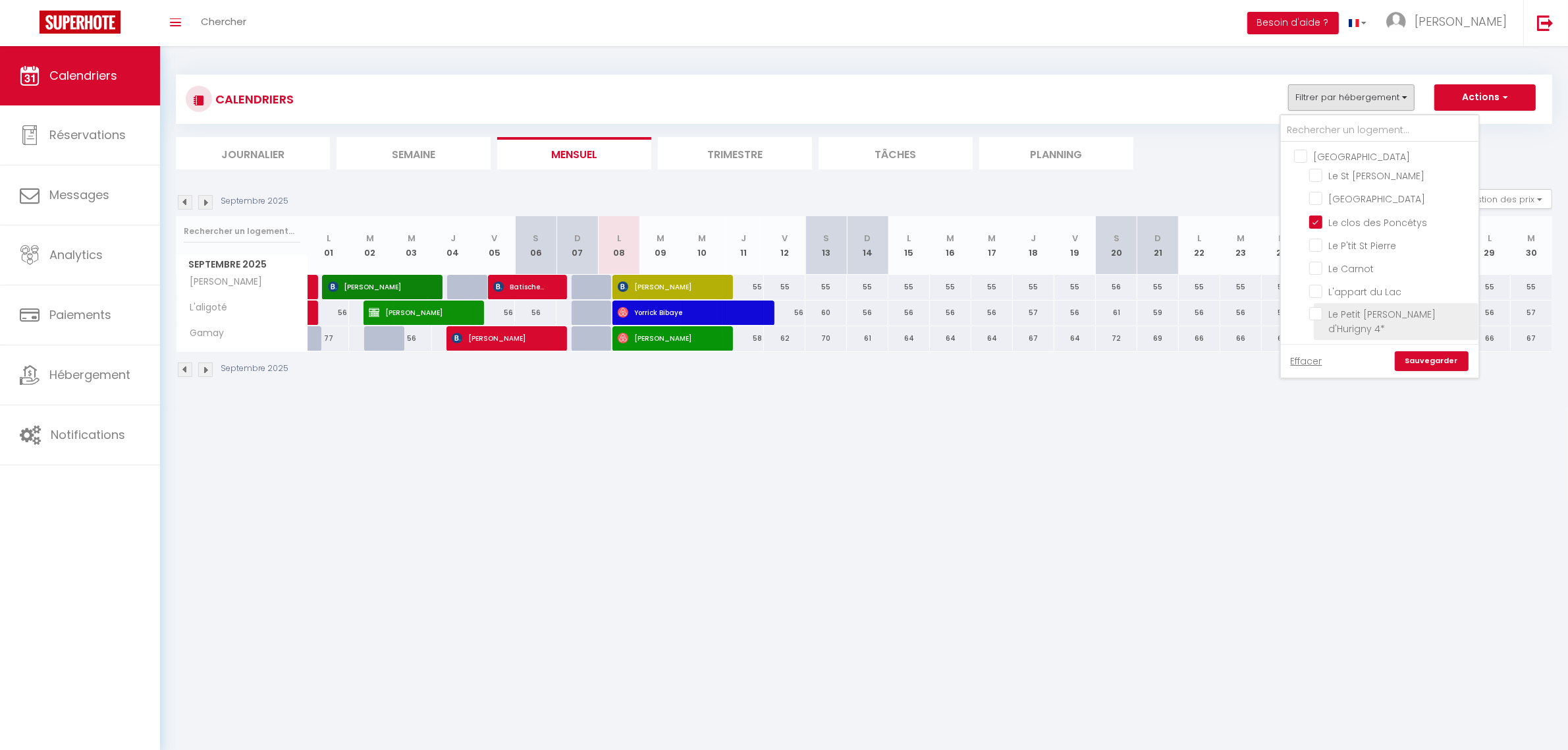
checkbox input "false"
click at [1424, 363] on link "Sauvegarder" at bounding box center [1432, 361] width 73 height 20
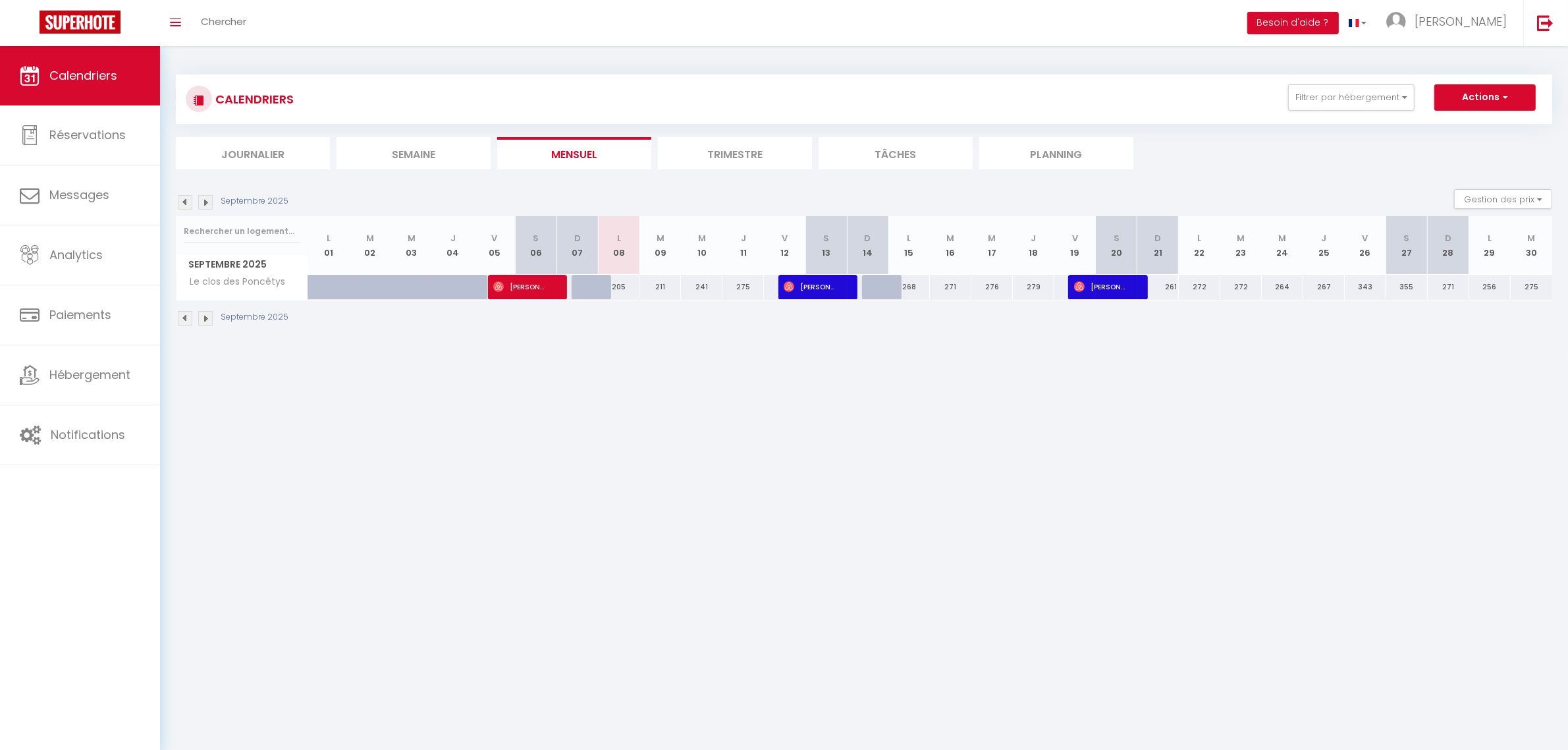
click at [185, 203] on img at bounding box center [185, 203] width 15 height 15
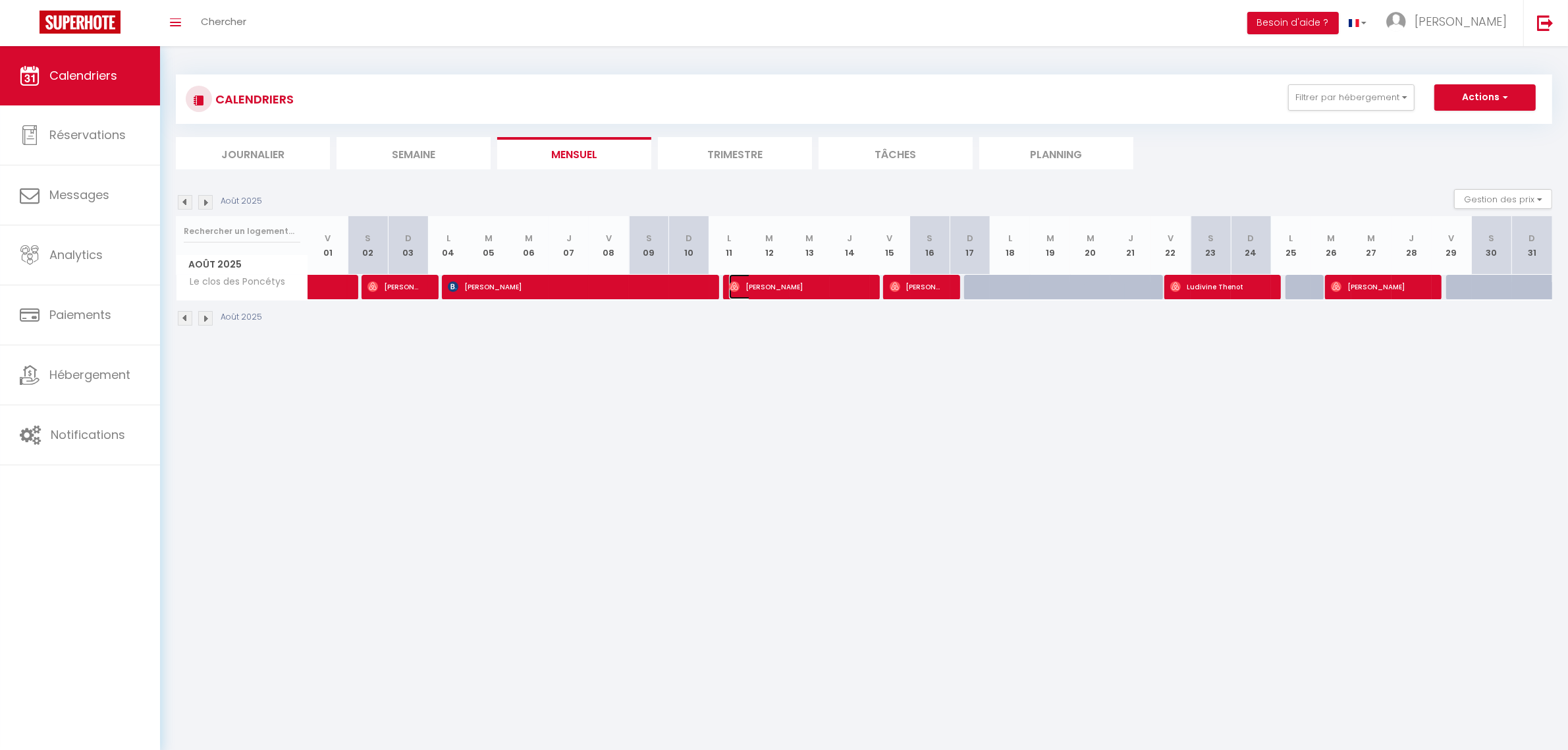
click at [777, 294] on span "[PERSON_NAME]" at bounding box center [796, 287] width 134 height 25
select select "OK"
select select "0"
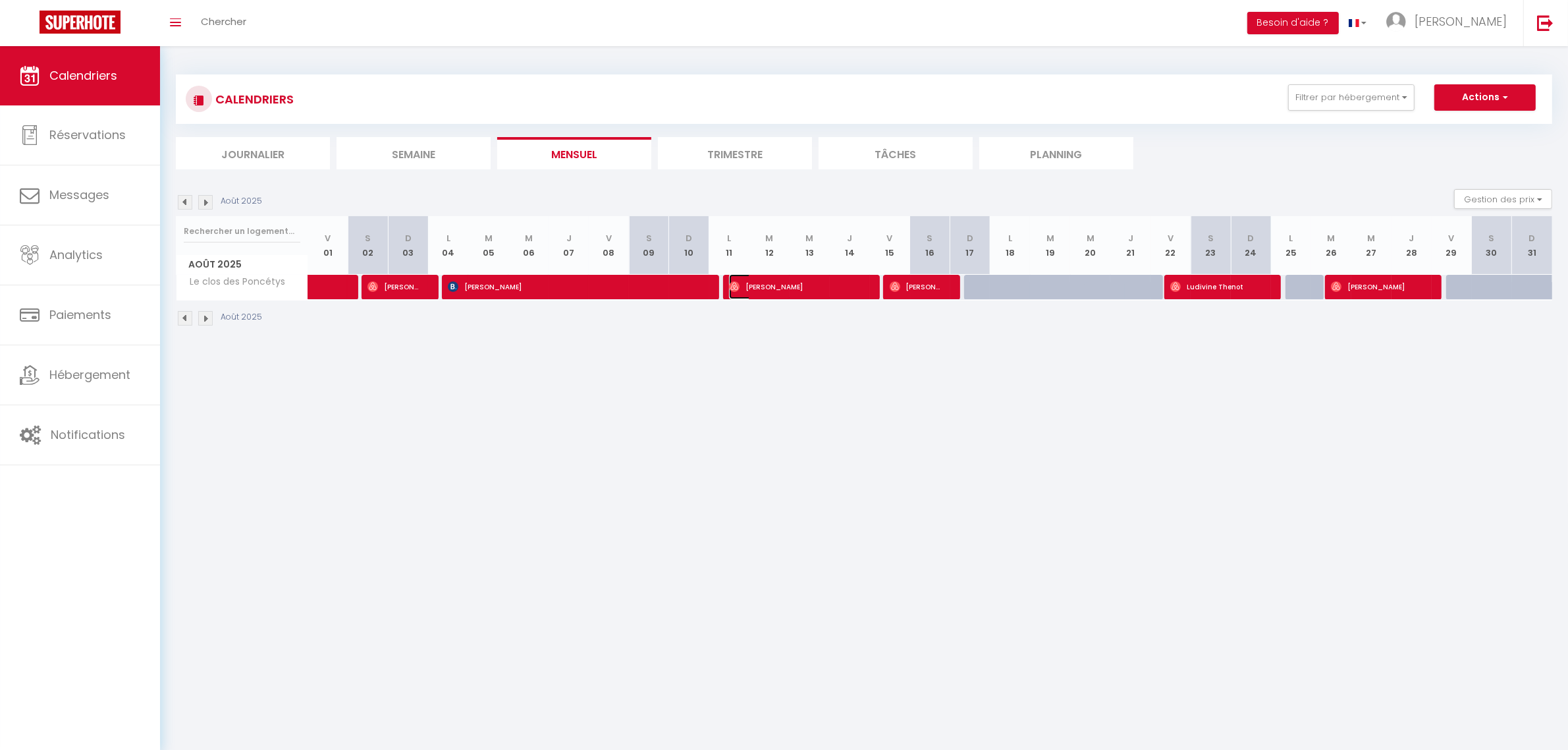
select select "1"
select select
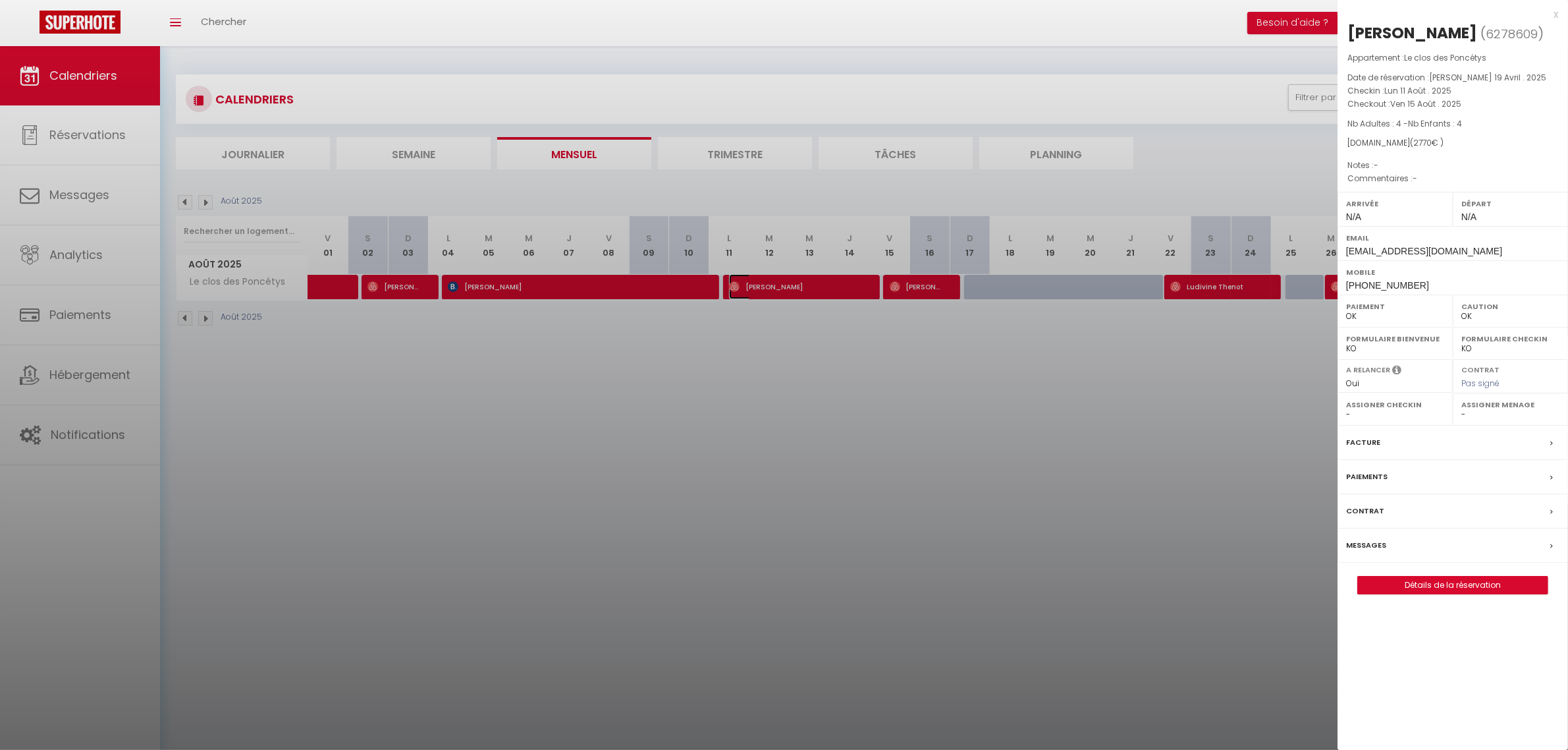
select select "35895"
click at [936, 387] on div at bounding box center [784, 375] width 1568 height 750
